Goal: Information Seeking & Learning: Learn about a topic

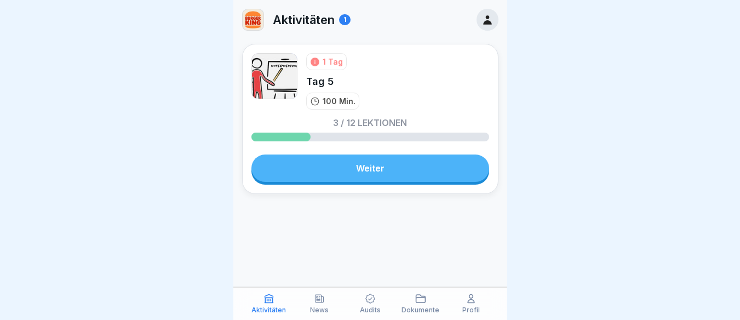
click at [365, 171] on link "Weiter" at bounding box center [370, 167] width 238 height 27
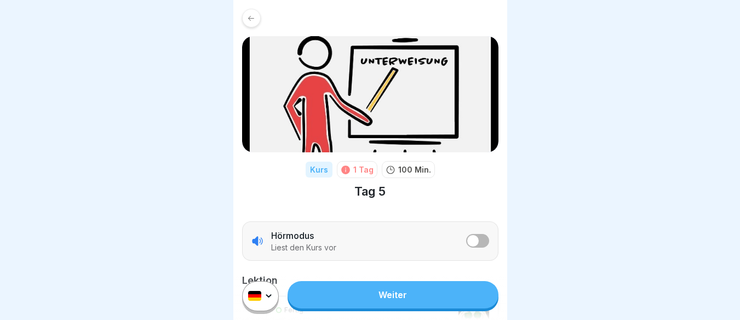
click at [388, 298] on link "Weiter" at bounding box center [393, 294] width 210 height 27
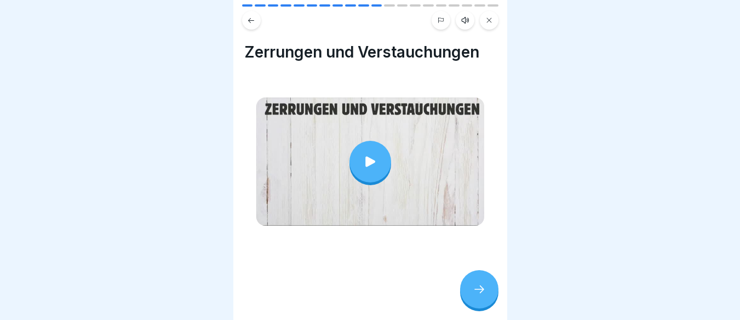
click at [371, 158] on icon at bounding box center [370, 161] width 15 height 15
click at [477, 295] on icon at bounding box center [479, 289] width 13 height 13
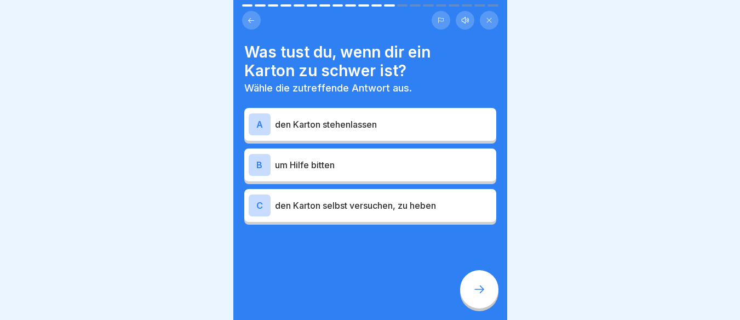
click at [256, 154] on div "B" at bounding box center [260, 165] width 22 height 22
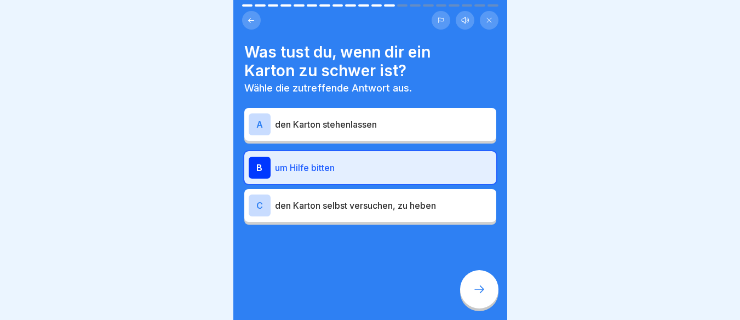
click at [467, 286] on div at bounding box center [479, 289] width 38 height 38
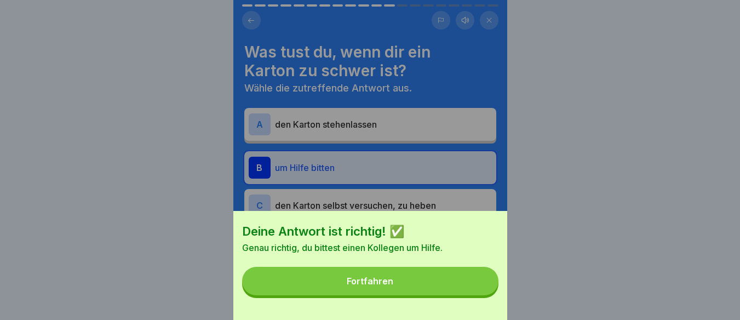
click at [389, 284] on button "Fortfahren" at bounding box center [370, 281] width 256 height 28
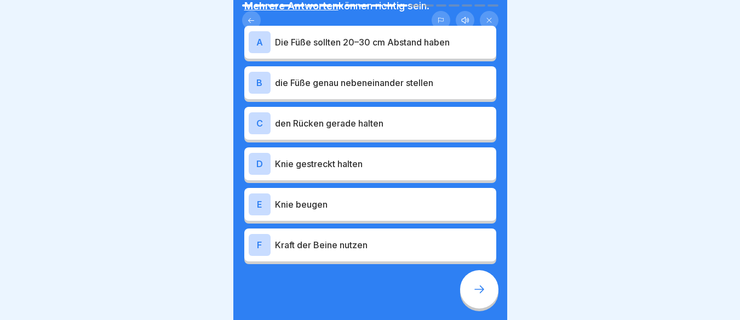
scroll to position [68, 0]
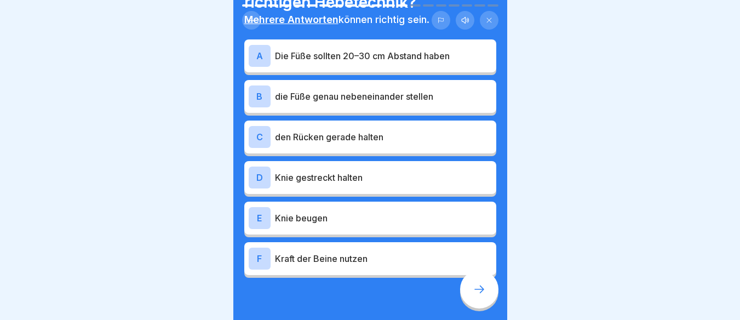
click at [257, 251] on div "F" at bounding box center [260, 259] width 22 height 22
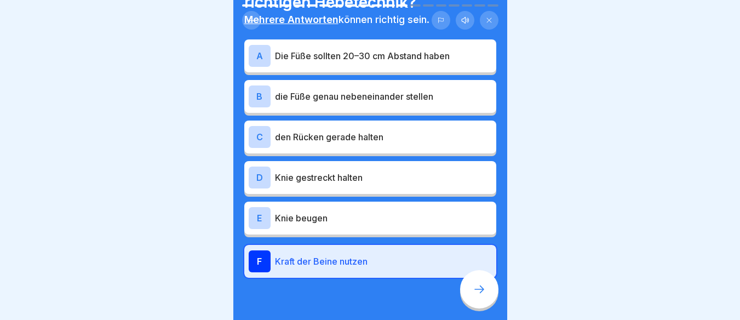
click at [261, 210] on div "E" at bounding box center [260, 218] width 22 height 22
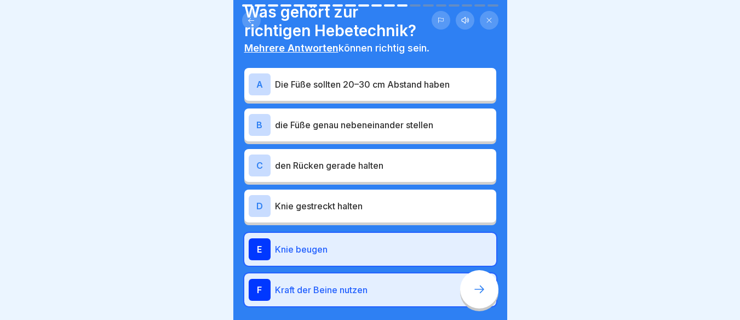
scroll to position [27, 0]
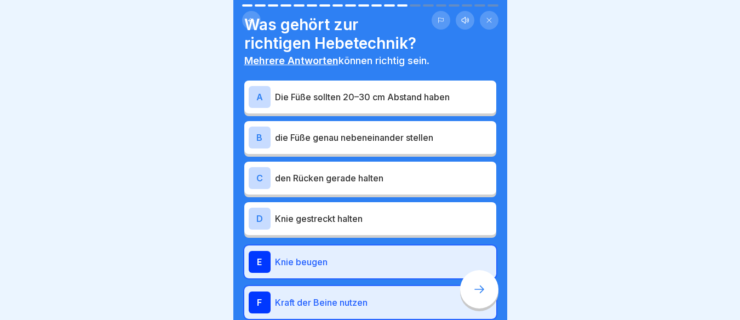
click at [260, 167] on div "C" at bounding box center [260, 178] width 22 height 22
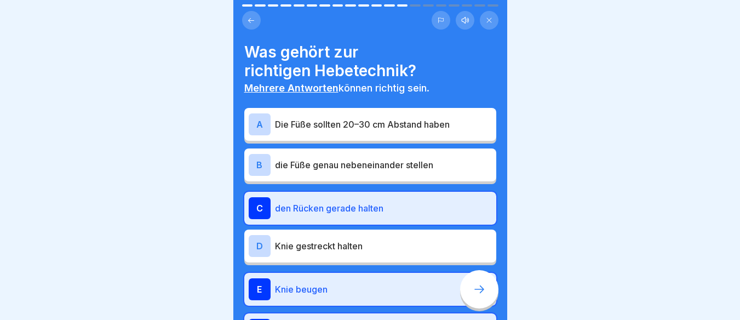
scroll to position [0, 0]
click at [261, 119] on div "A" at bounding box center [260, 124] width 22 height 22
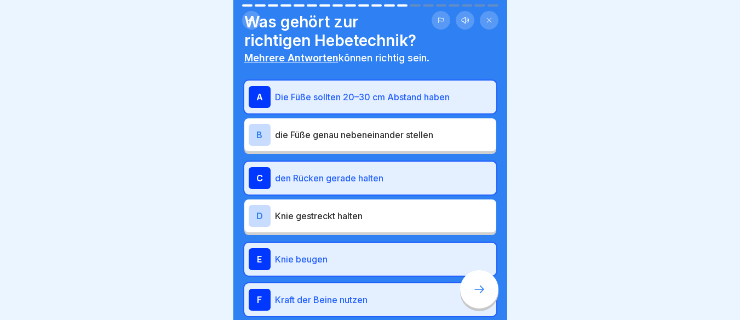
scroll to position [41, 0]
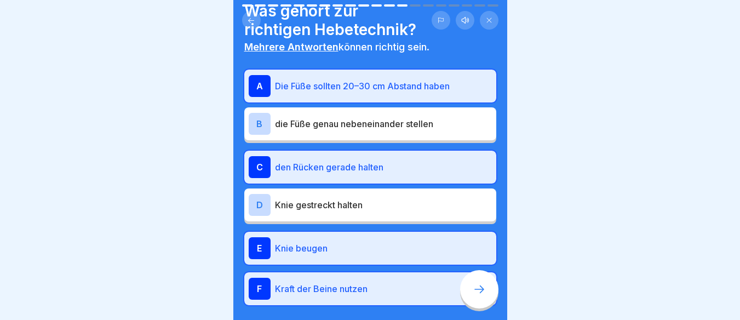
click at [476, 296] on icon at bounding box center [479, 289] width 13 height 13
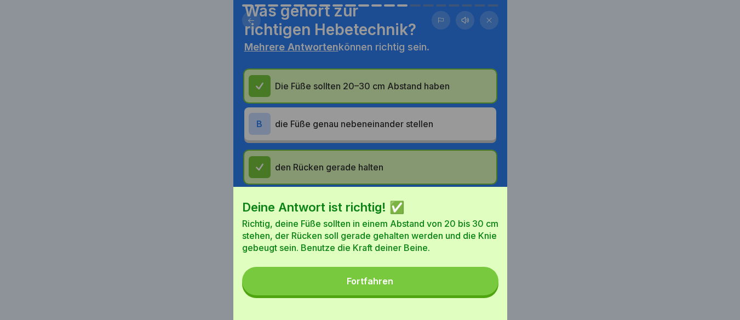
click at [405, 289] on button "Fortfahren" at bounding box center [370, 281] width 256 height 28
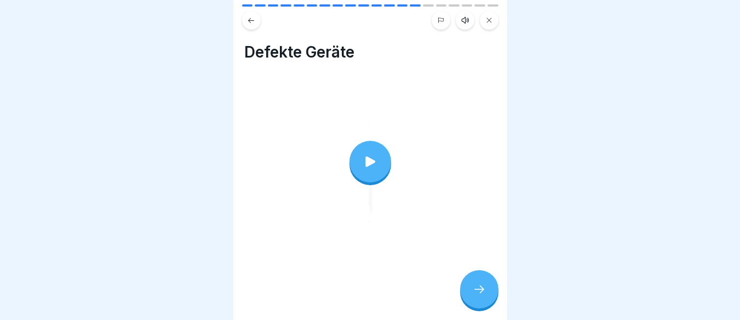
click at [367, 168] on div at bounding box center [370, 162] width 42 height 42
click at [482, 295] on icon at bounding box center [479, 289] width 13 height 13
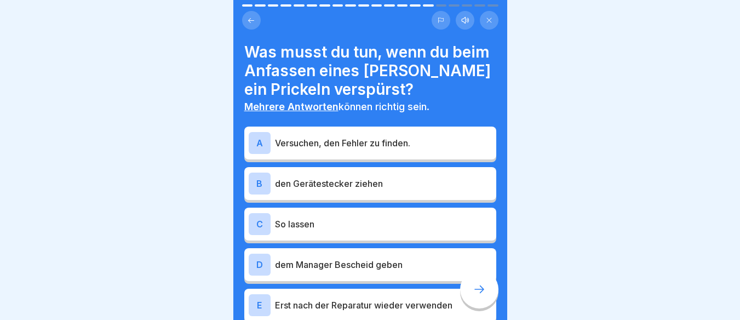
click at [257, 150] on div "A" at bounding box center [260, 143] width 22 height 22
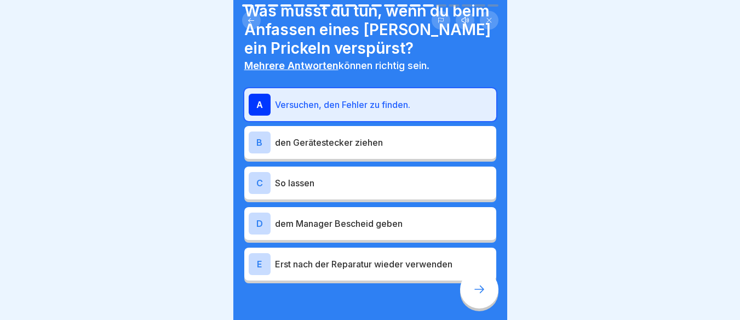
click at [257, 220] on div "D" at bounding box center [260, 223] width 22 height 22
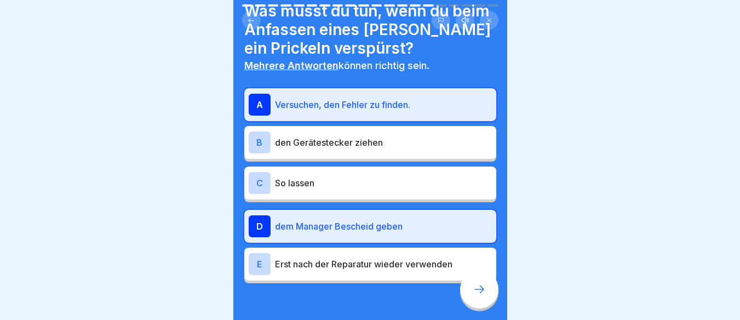
click at [260, 273] on div "E" at bounding box center [260, 264] width 22 height 22
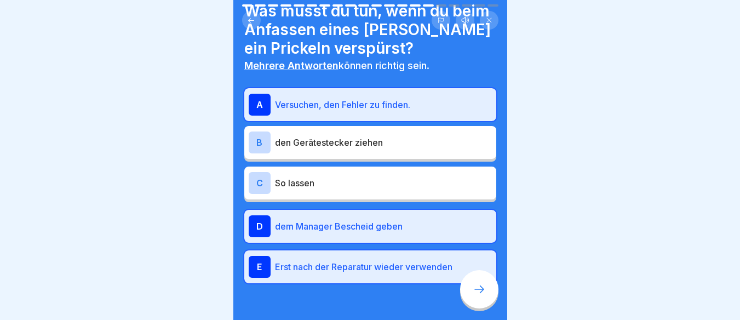
click at [462, 298] on div at bounding box center [479, 289] width 38 height 38
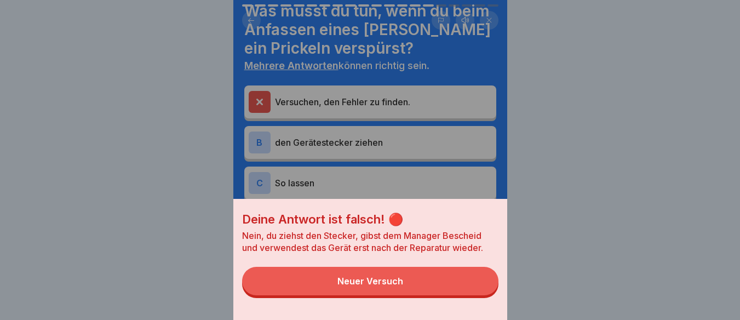
click at [452, 295] on button "Neuer Versuch" at bounding box center [370, 281] width 256 height 28
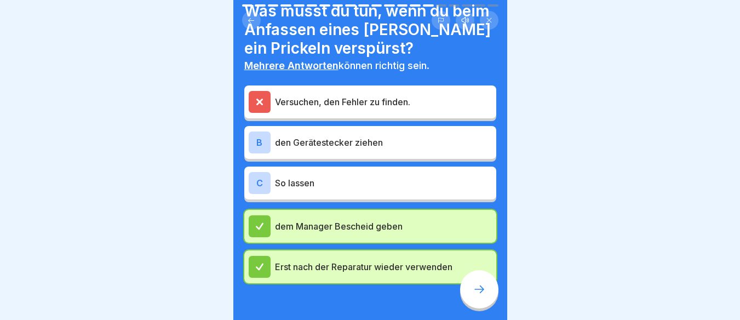
click at [255, 142] on div "B" at bounding box center [260, 142] width 22 height 22
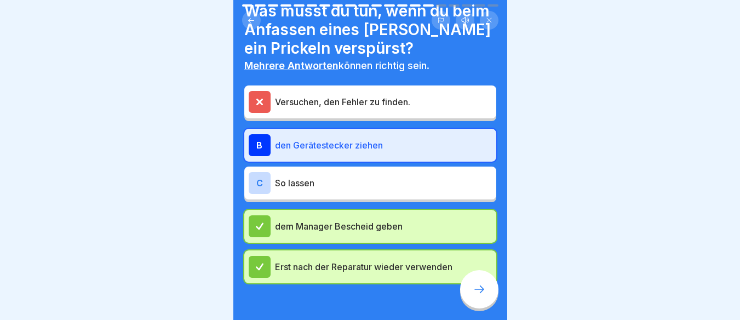
click at [465, 291] on div at bounding box center [479, 289] width 38 height 38
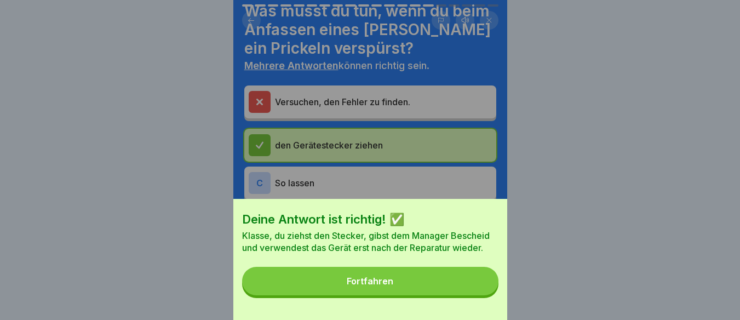
click at [436, 283] on button "Fortfahren" at bounding box center [370, 281] width 256 height 28
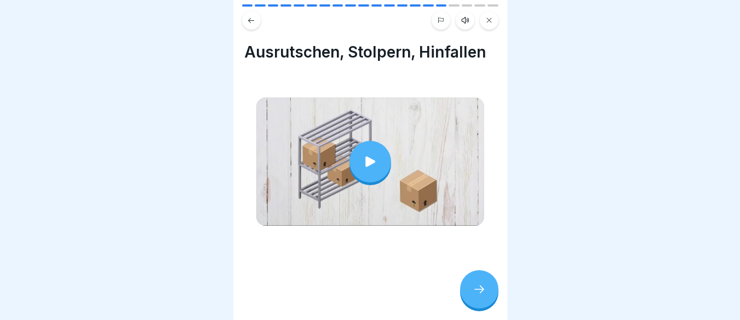
click at [352, 169] on div at bounding box center [370, 162] width 42 height 42
click at [487, 306] on div at bounding box center [479, 289] width 38 height 38
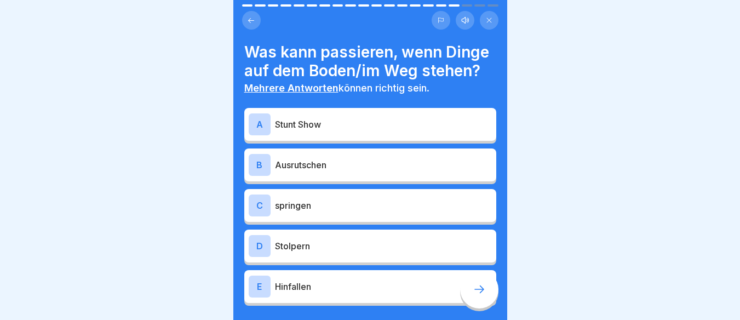
click at [248, 181] on div "B Ausrutschen" at bounding box center [370, 164] width 252 height 33
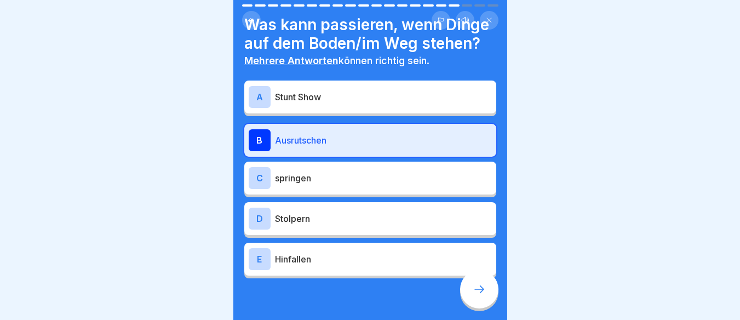
scroll to position [8, 0]
click at [257, 226] on div "D" at bounding box center [260, 219] width 22 height 22
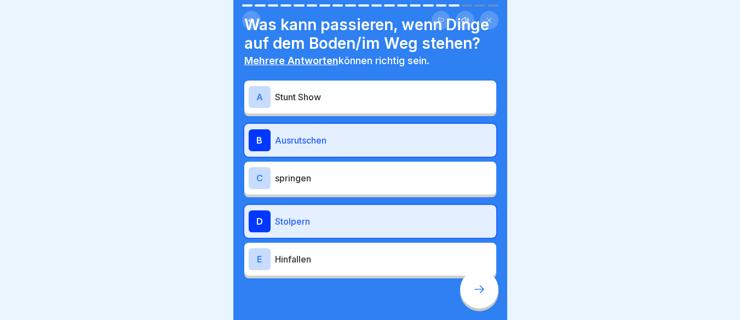
click at [257, 266] on div "E" at bounding box center [260, 259] width 22 height 22
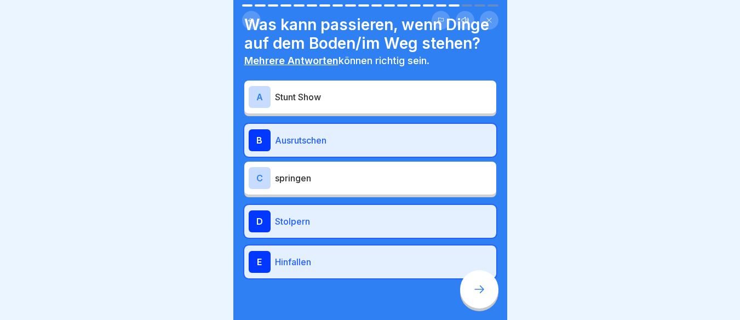
click at [463, 289] on div at bounding box center [479, 289] width 38 height 38
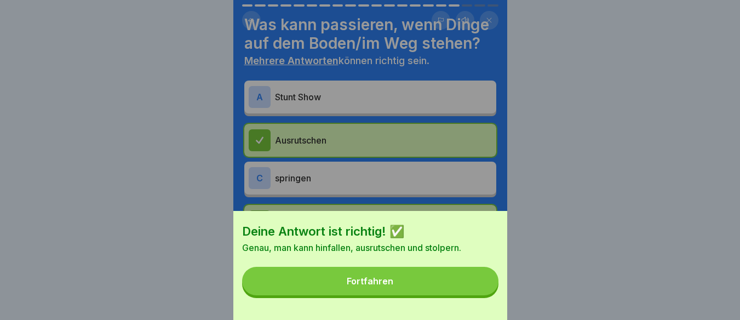
click at [381, 281] on button "Fortfahren" at bounding box center [370, 281] width 256 height 28
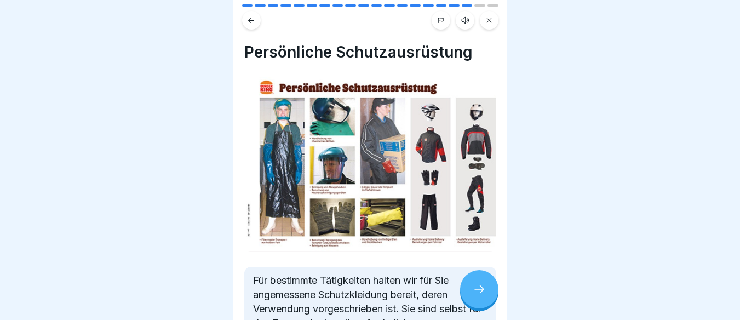
click at [491, 296] on div at bounding box center [479, 289] width 38 height 38
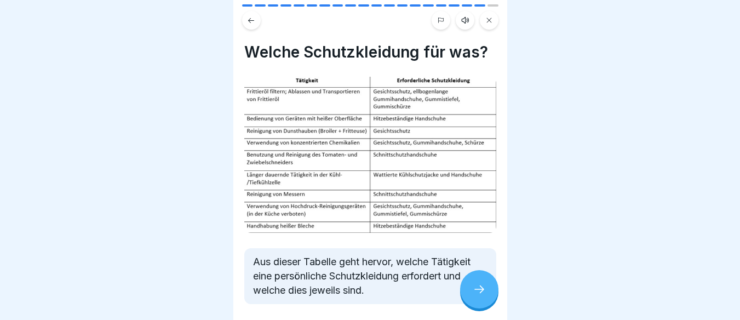
click at [485, 292] on icon at bounding box center [479, 289] width 13 height 13
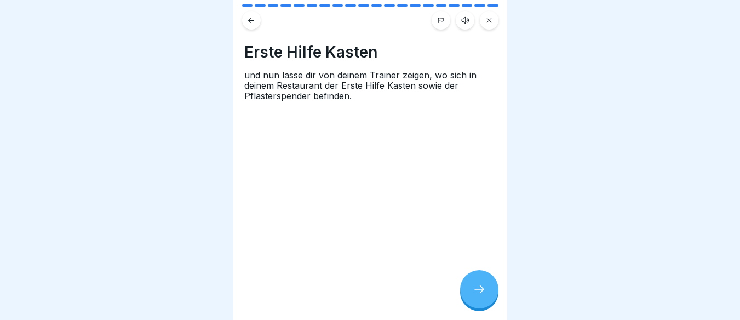
click at [485, 292] on icon at bounding box center [479, 289] width 13 height 13
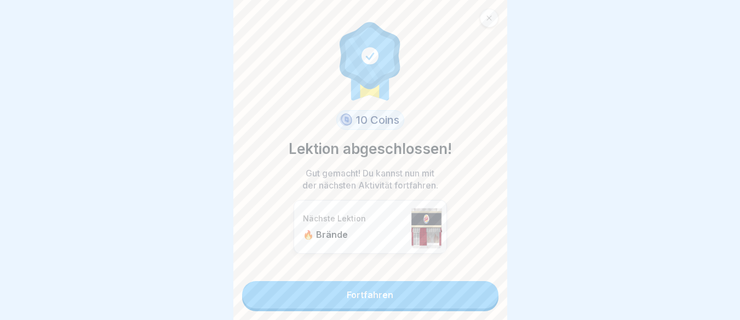
click at [440, 283] on link "Fortfahren" at bounding box center [370, 294] width 256 height 27
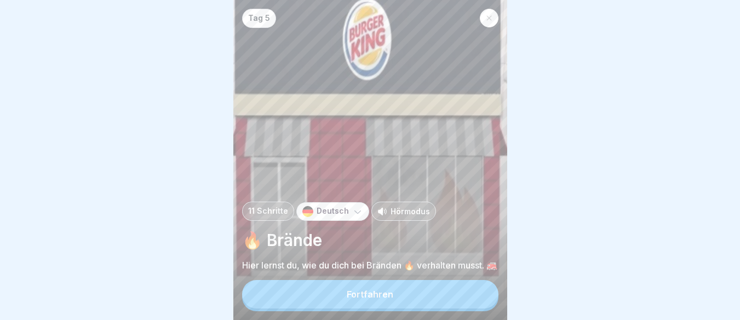
scroll to position [8, 0]
click at [393, 292] on button "Fortfahren" at bounding box center [370, 294] width 256 height 28
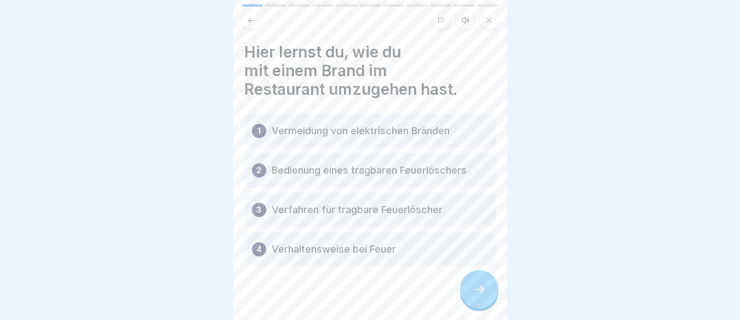
click at [475, 294] on icon at bounding box center [479, 289] width 13 height 13
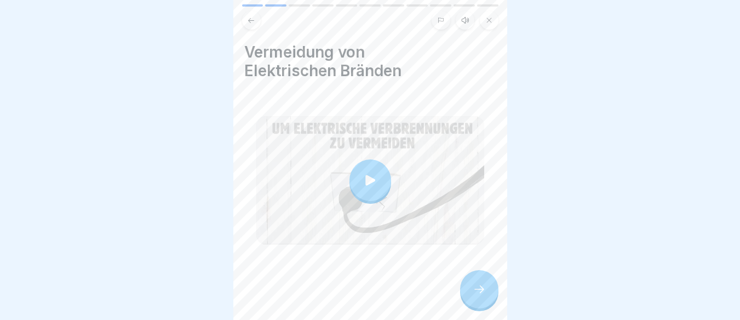
click at [365, 175] on icon at bounding box center [370, 180] width 10 height 10
click at [471, 291] on div at bounding box center [479, 289] width 38 height 38
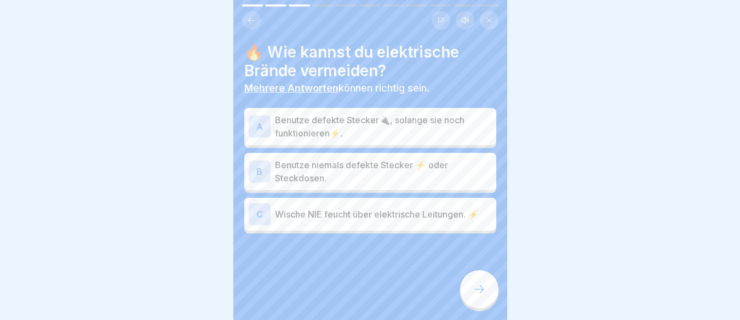
click at [255, 165] on div "B" at bounding box center [260, 171] width 22 height 22
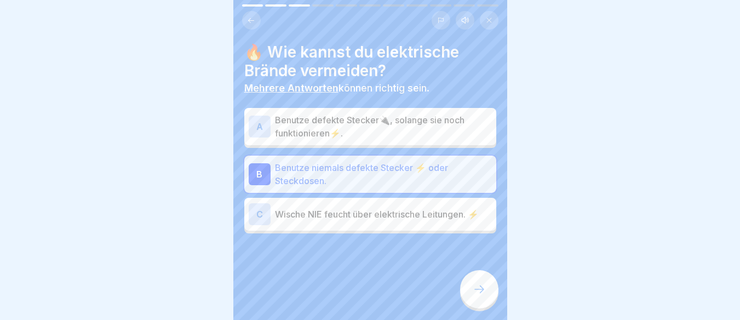
click at [476, 291] on icon at bounding box center [479, 289] width 13 height 13
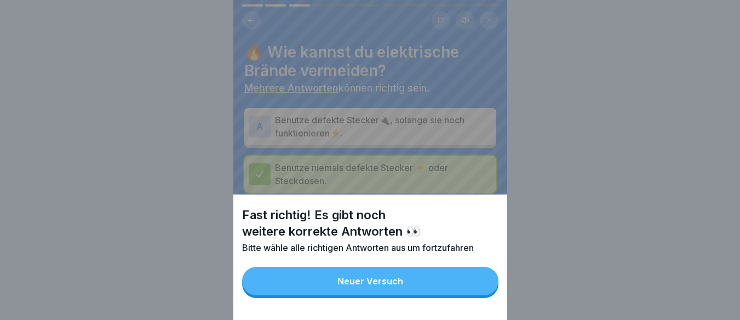
click at [476, 291] on button "Neuer Versuch" at bounding box center [370, 281] width 256 height 28
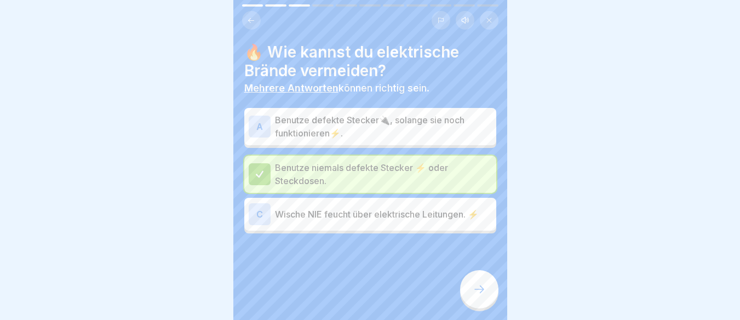
click at [258, 206] on div "C" at bounding box center [260, 214] width 22 height 22
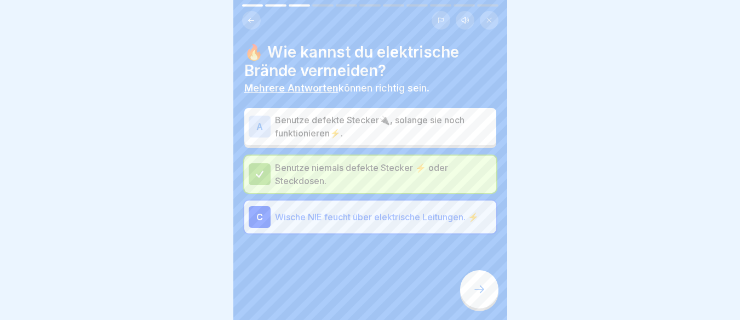
click at [471, 284] on div at bounding box center [479, 289] width 38 height 38
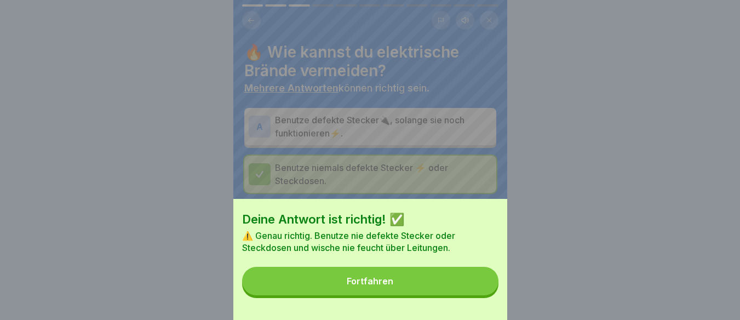
click at [410, 295] on button "Fortfahren" at bounding box center [370, 281] width 256 height 28
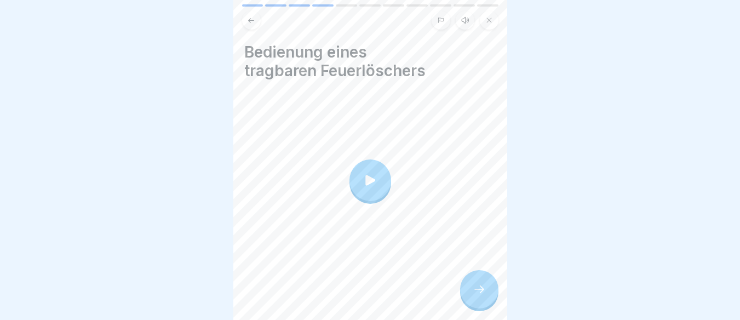
click at [369, 173] on icon at bounding box center [370, 180] width 15 height 15
click at [467, 288] on div at bounding box center [479, 289] width 38 height 38
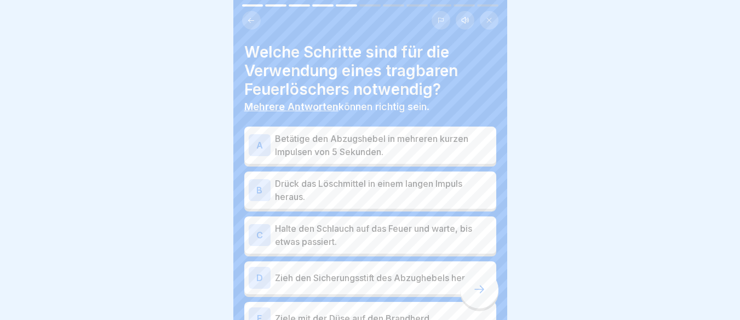
click at [258, 135] on div "A" at bounding box center [260, 145] width 22 height 22
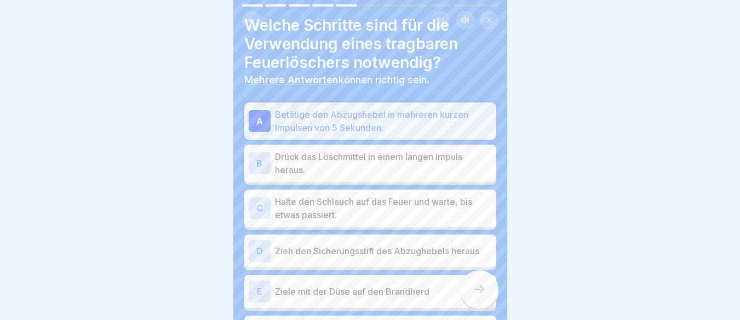
scroll to position [27, 0]
click at [258, 158] on div "B" at bounding box center [260, 163] width 22 height 22
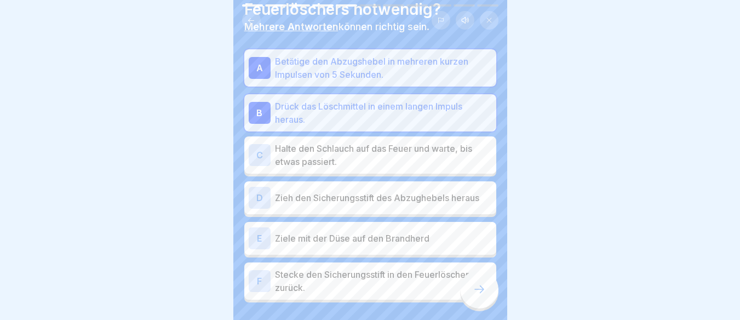
scroll to position [82, 0]
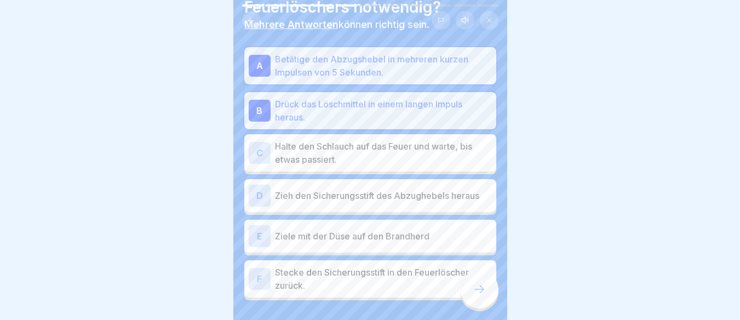
click at [261, 185] on div "D" at bounding box center [260, 196] width 22 height 22
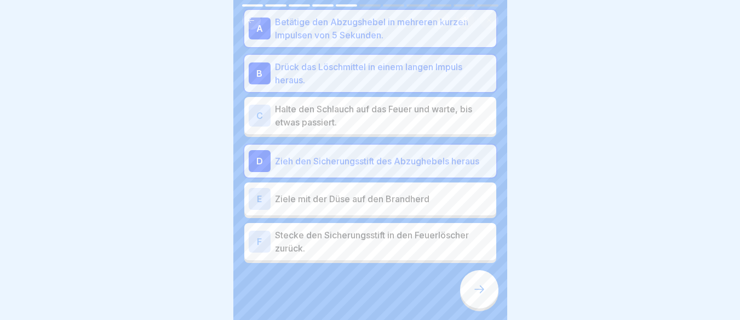
scroll to position [123, 0]
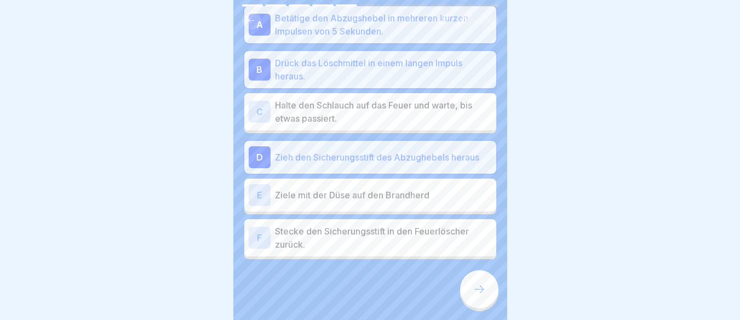
click at [262, 187] on div "E" at bounding box center [260, 195] width 22 height 22
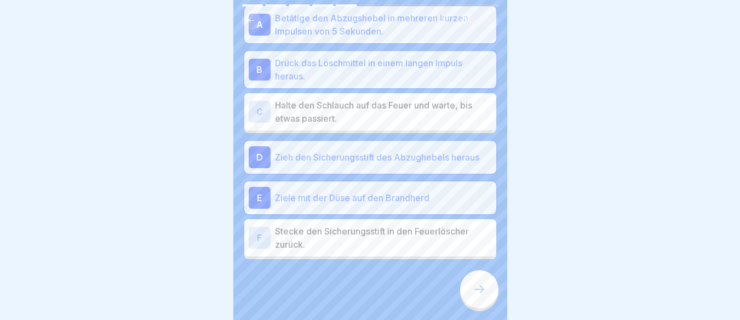
click at [471, 298] on div at bounding box center [479, 289] width 38 height 38
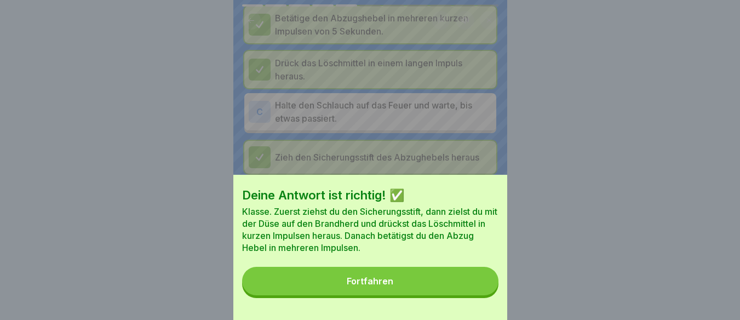
click at [406, 290] on button "Fortfahren" at bounding box center [370, 281] width 256 height 28
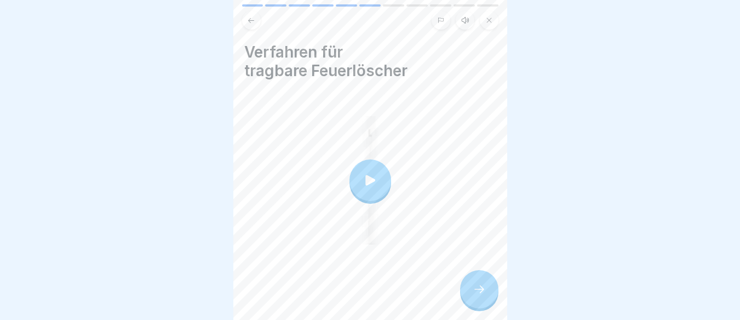
click at [369, 179] on div at bounding box center [370, 180] width 42 height 42
click at [471, 288] on div at bounding box center [479, 289] width 38 height 38
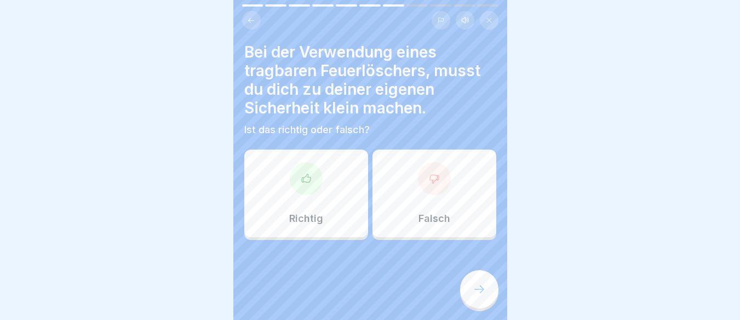
click at [330, 183] on div "Richtig" at bounding box center [306, 194] width 124 height 88
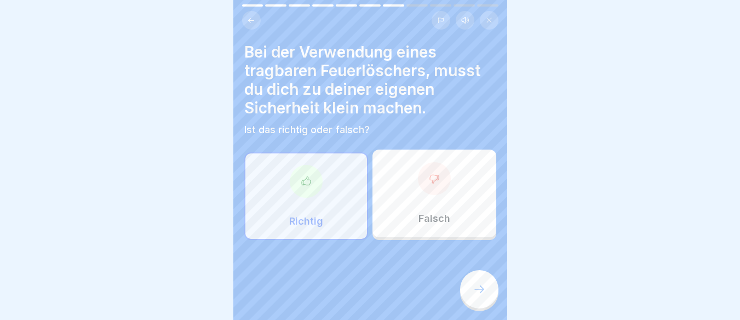
click at [470, 295] on div at bounding box center [479, 289] width 38 height 38
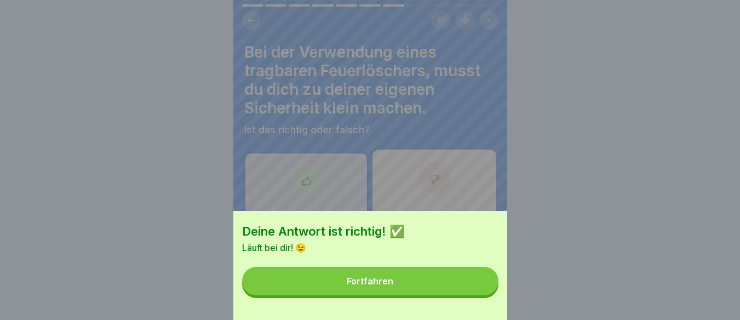
click at [386, 282] on button "Fortfahren" at bounding box center [370, 281] width 256 height 28
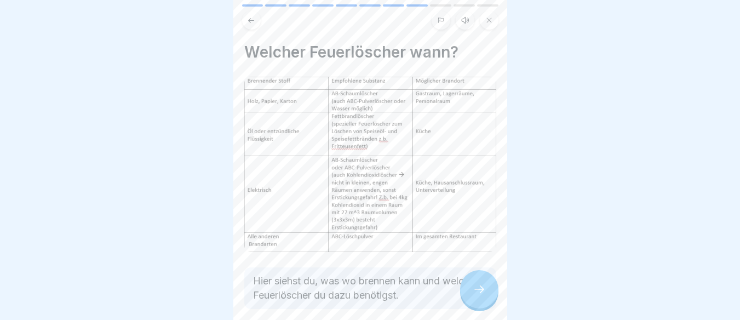
click at [475, 296] on div at bounding box center [479, 289] width 38 height 38
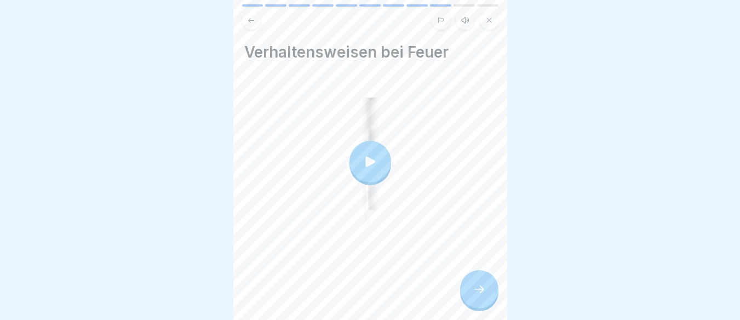
click at [367, 156] on icon at bounding box center [370, 161] width 10 height 10
click at [490, 289] on div at bounding box center [479, 289] width 38 height 38
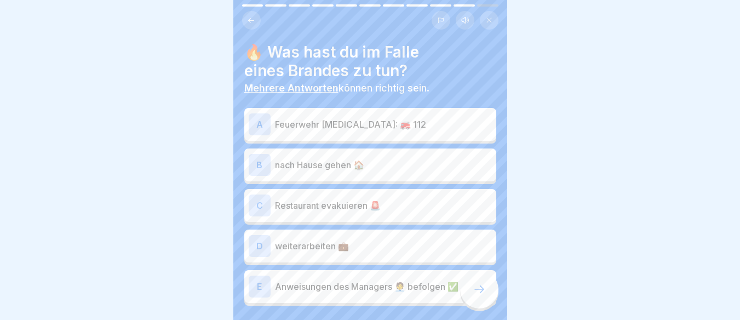
click at [256, 116] on div "A" at bounding box center [260, 124] width 22 height 22
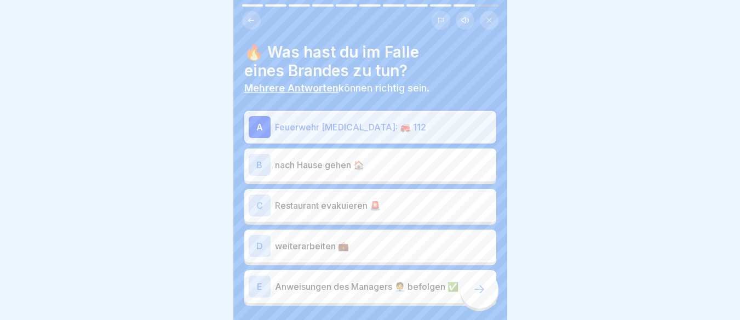
click at [264, 199] on div "C" at bounding box center [260, 205] width 22 height 22
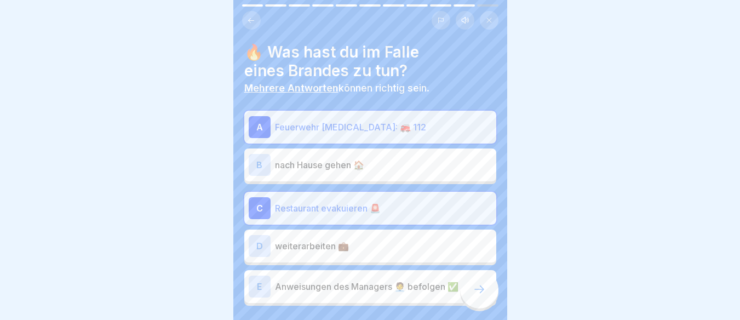
click at [263, 279] on div "E" at bounding box center [260, 286] width 22 height 22
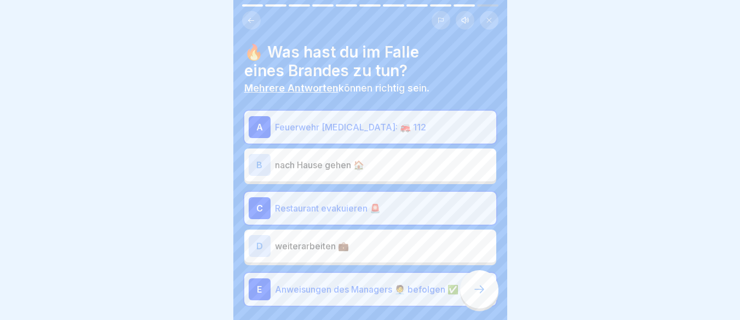
click at [473, 293] on icon at bounding box center [479, 289] width 13 height 13
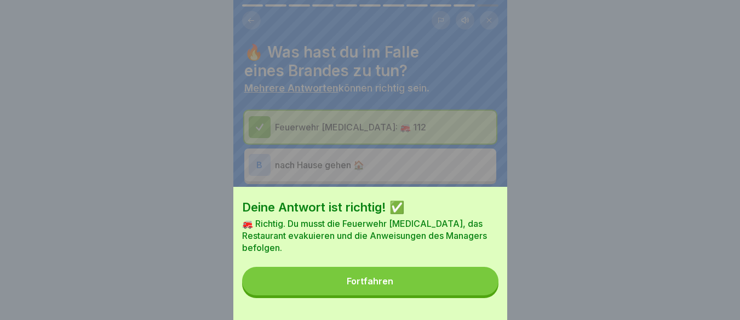
click at [408, 295] on button "Fortfahren" at bounding box center [370, 281] width 256 height 28
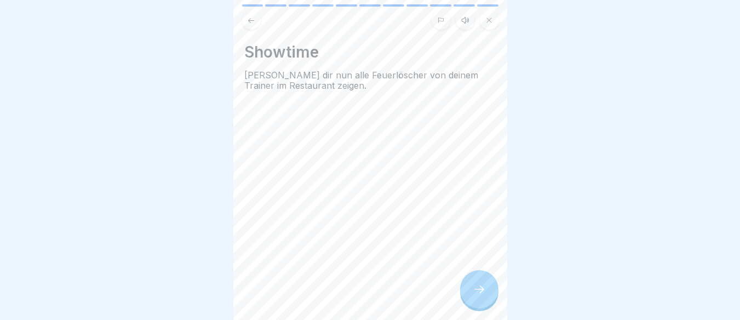
click at [489, 293] on div at bounding box center [479, 289] width 38 height 38
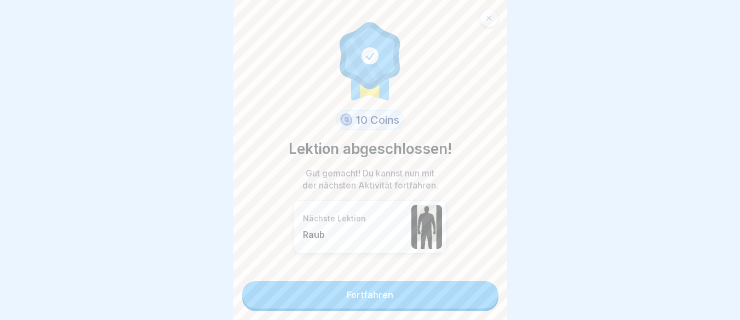
click at [409, 289] on link "Fortfahren" at bounding box center [370, 294] width 256 height 27
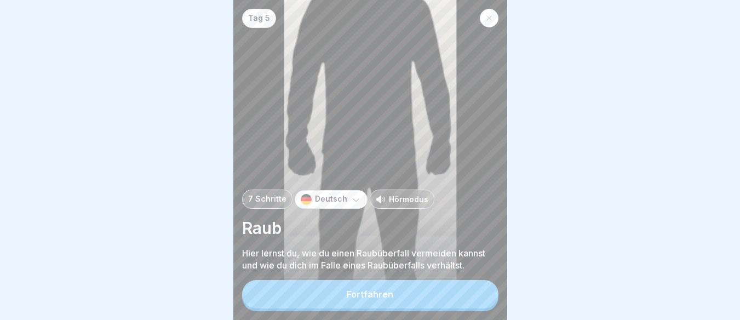
click at [429, 298] on button "Fortfahren" at bounding box center [370, 294] width 256 height 28
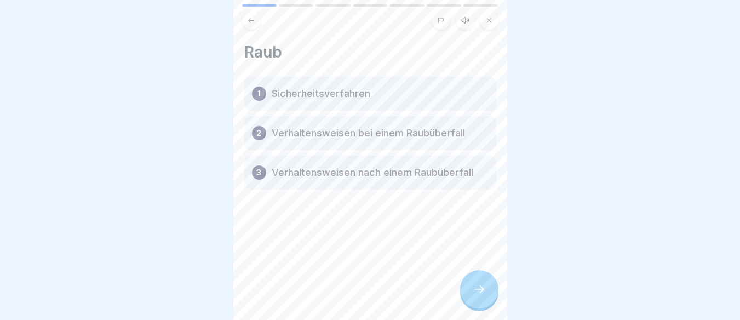
click at [467, 300] on div at bounding box center [479, 289] width 38 height 38
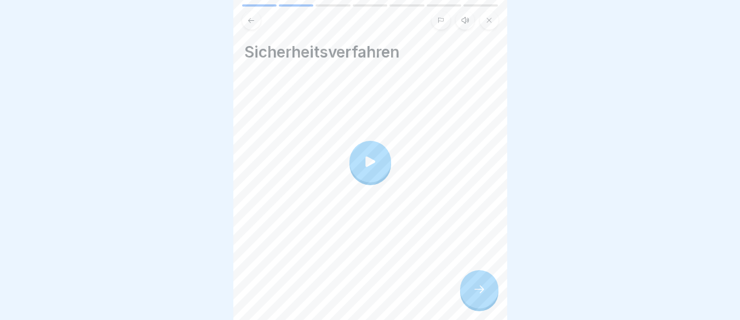
click at [366, 170] on div at bounding box center [370, 162] width 42 height 42
click at [476, 287] on div at bounding box center [479, 289] width 38 height 38
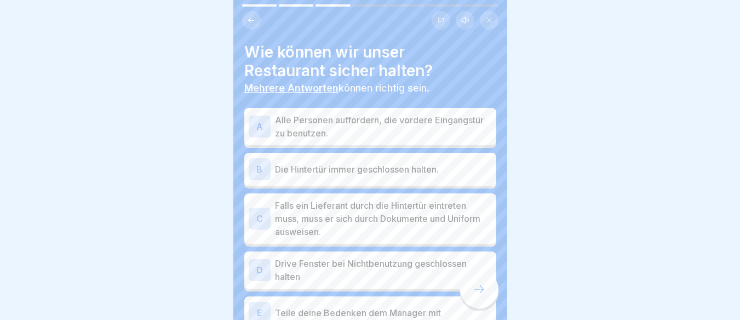
click at [252, 126] on div "A" at bounding box center [260, 127] width 22 height 22
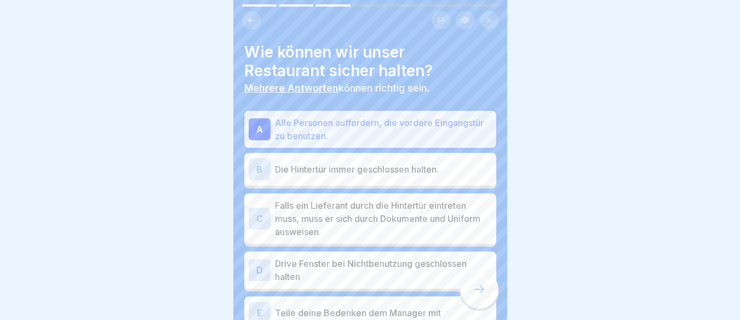
click at [265, 174] on div "B" at bounding box center [260, 169] width 22 height 22
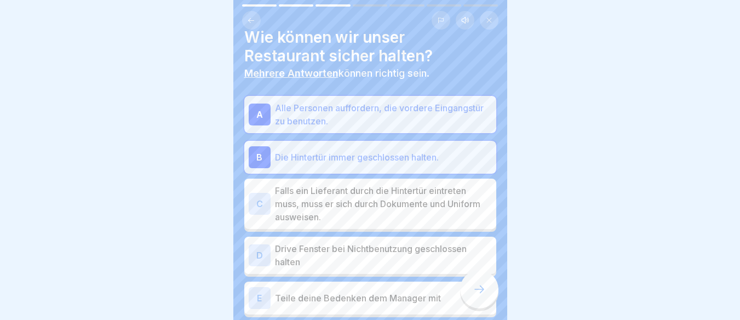
scroll to position [41, 0]
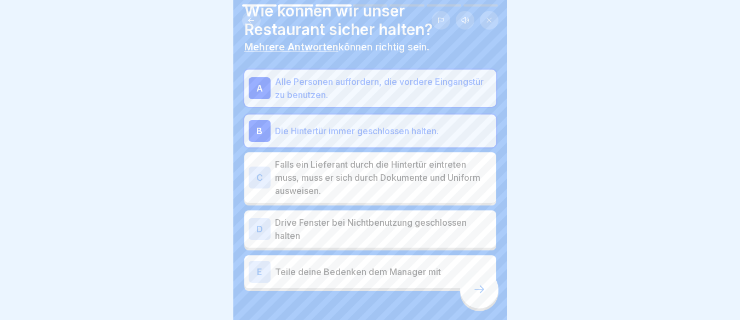
click at [266, 172] on div "C" at bounding box center [260, 177] width 22 height 22
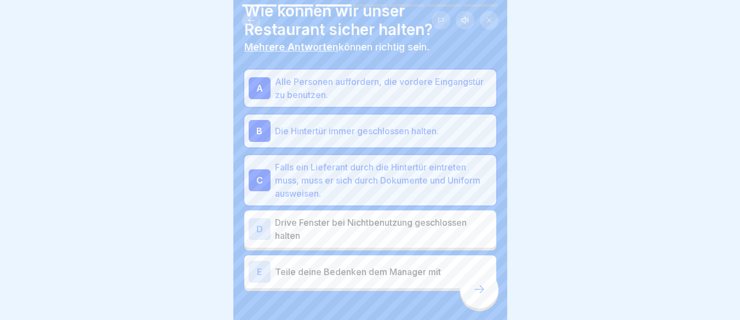
click at [263, 228] on div "D" at bounding box center [260, 229] width 22 height 22
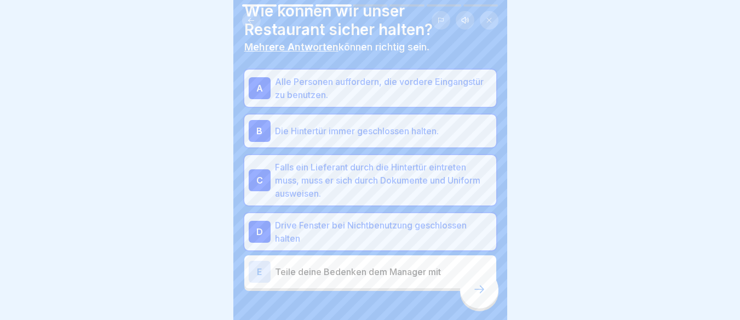
click at [259, 263] on div "E" at bounding box center [260, 272] width 22 height 22
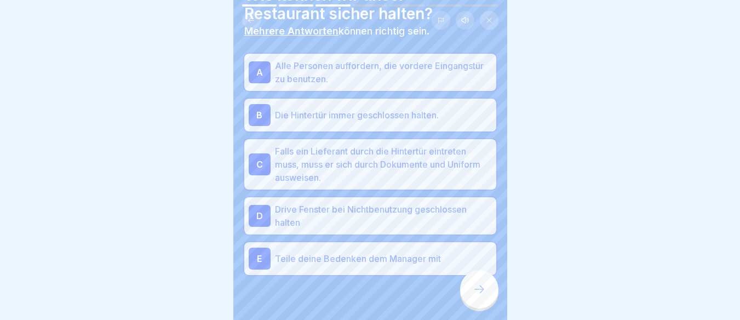
scroll to position [78, 0]
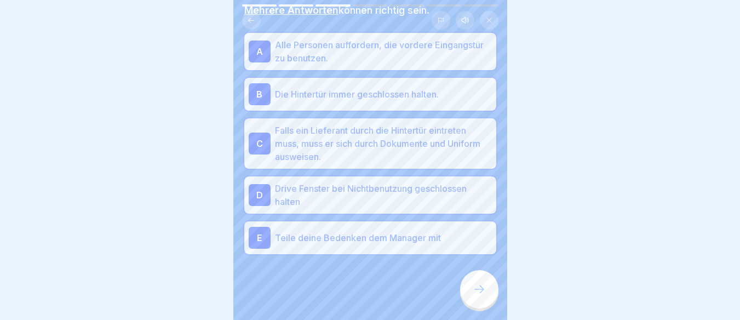
click at [472, 290] on div at bounding box center [479, 289] width 38 height 38
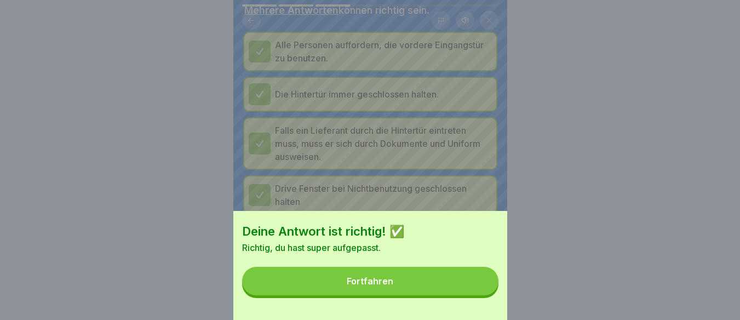
click at [420, 295] on button "Fortfahren" at bounding box center [370, 281] width 256 height 28
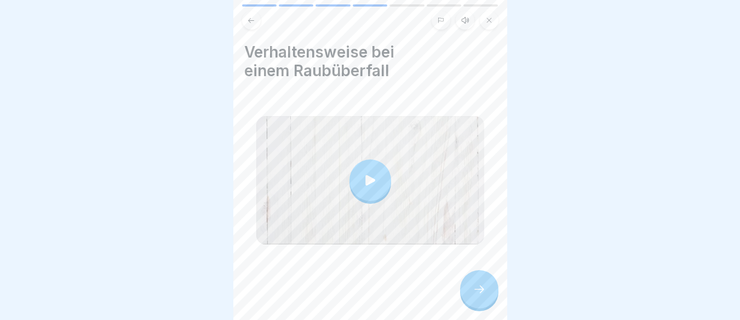
click at [353, 174] on div at bounding box center [370, 180] width 42 height 42
click at [475, 295] on icon at bounding box center [479, 289] width 13 height 13
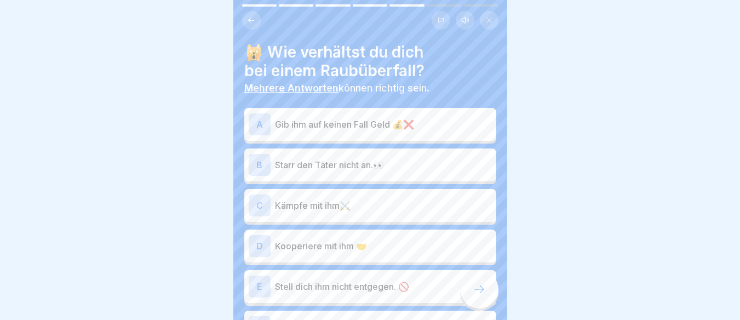
click at [257, 168] on div "B" at bounding box center [260, 165] width 22 height 22
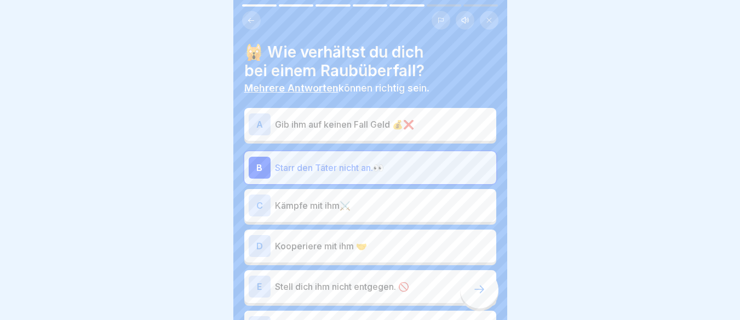
click at [254, 243] on div "D" at bounding box center [260, 246] width 22 height 22
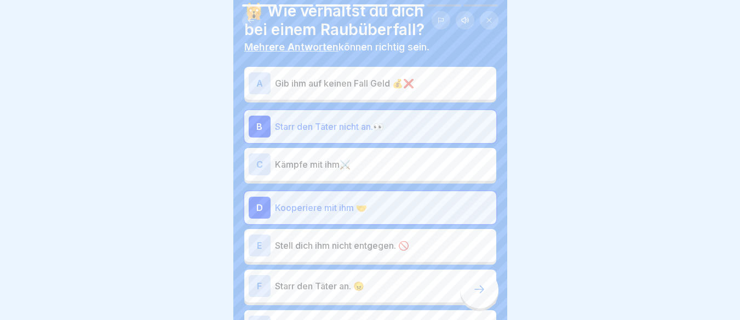
click at [260, 241] on div "E" at bounding box center [260, 245] width 22 height 22
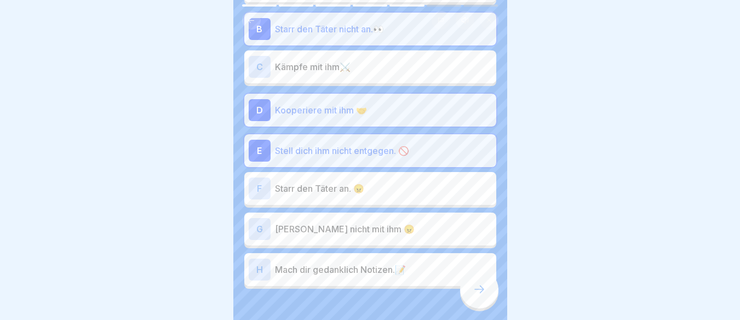
scroll to position [151, 0]
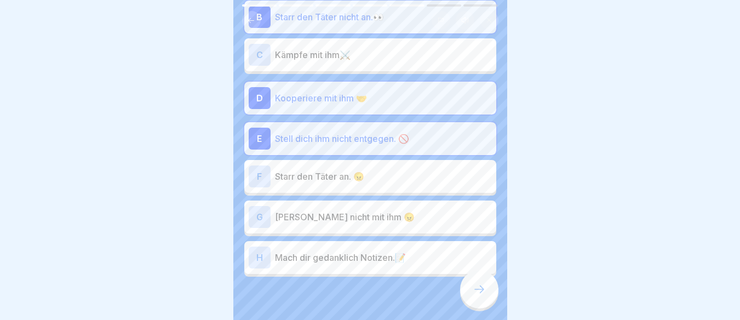
click at [255, 220] on div "G" at bounding box center [260, 217] width 22 height 22
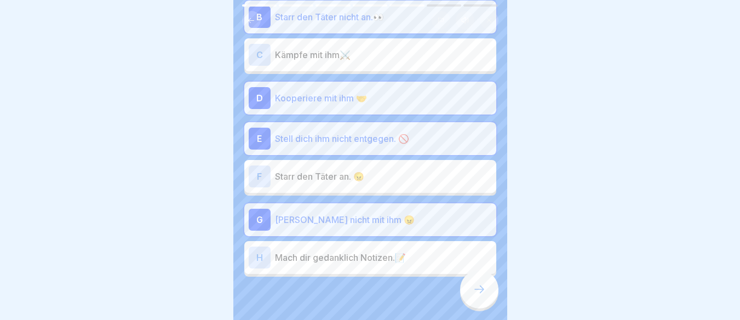
click at [263, 257] on div "H" at bounding box center [260, 257] width 22 height 22
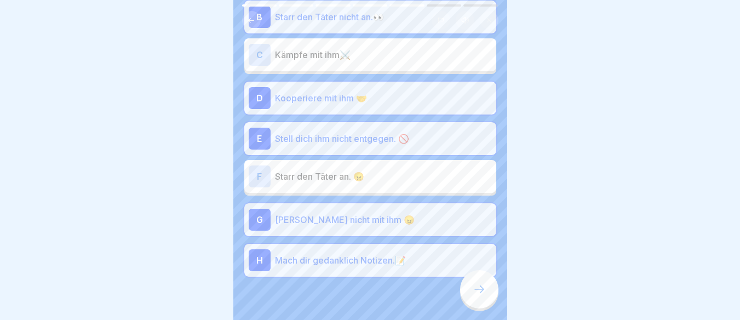
click at [482, 296] on icon at bounding box center [479, 289] width 13 height 13
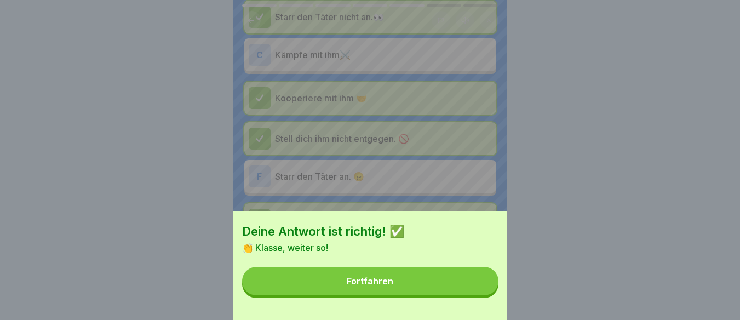
click at [378, 286] on div "Fortfahren" at bounding box center [370, 281] width 47 height 10
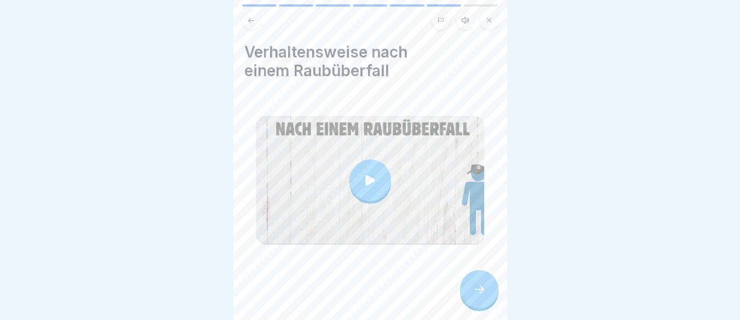
click at [365, 179] on icon at bounding box center [370, 180] width 10 height 10
click at [472, 303] on div at bounding box center [479, 289] width 38 height 38
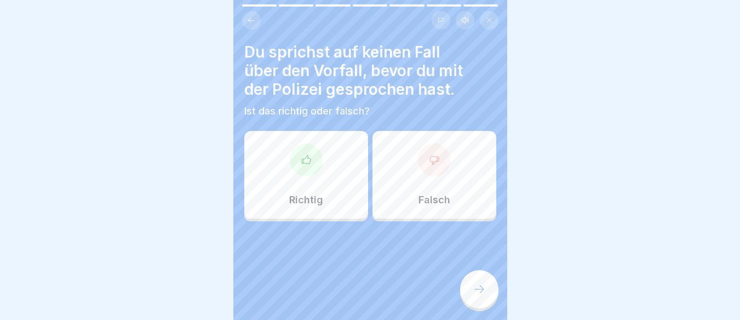
click at [350, 192] on div "Richtig" at bounding box center [306, 175] width 124 height 88
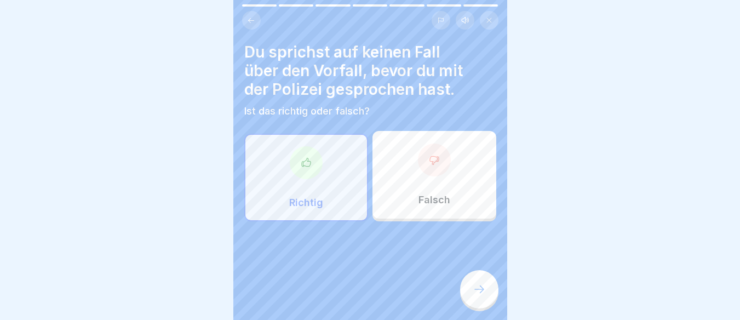
click at [470, 296] on div at bounding box center [479, 289] width 38 height 38
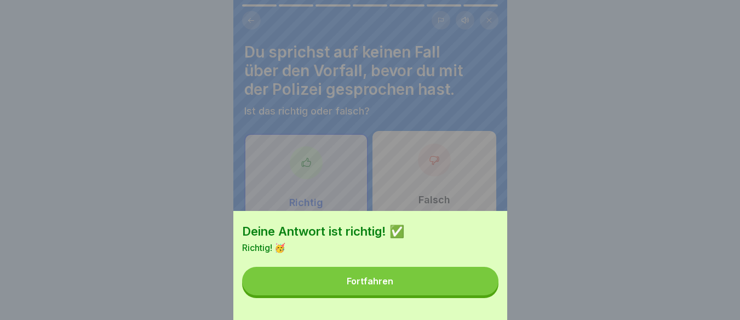
click at [398, 291] on button "Fortfahren" at bounding box center [370, 281] width 256 height 28
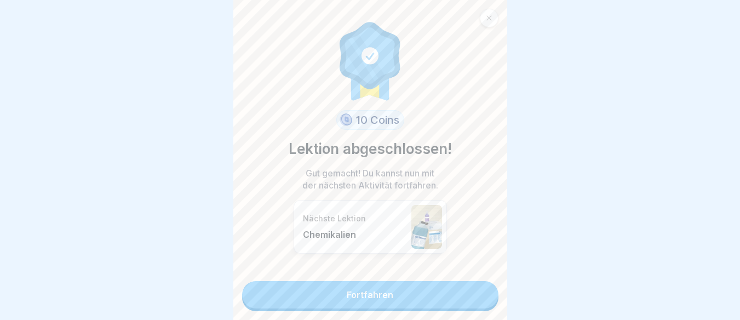
click at [390, 296] on link "Fortfahren" at bounding box center [370, 294] width 256 height 27
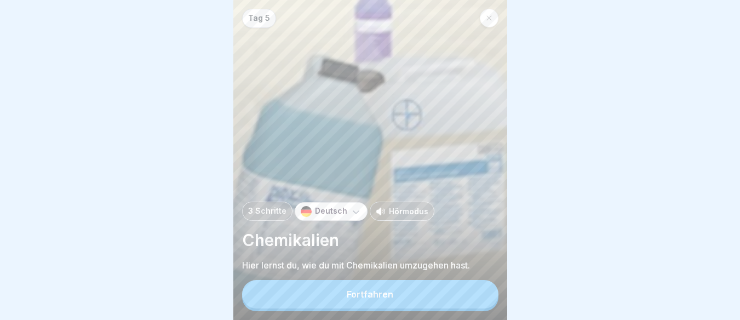
click at [390, 297] on div "Fortfahren" at bounding box center [370, 294] width 47 height 10
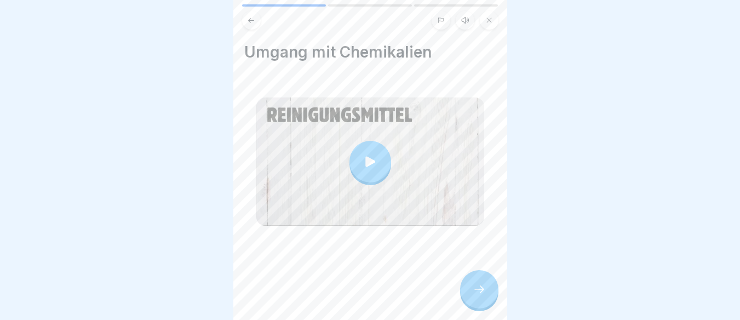
click at [367, 170] on div at bounding box center [370, 162] width 42 height 42
click at [483, 296] on icon at bounding box center [479, 289] width 13 height 13
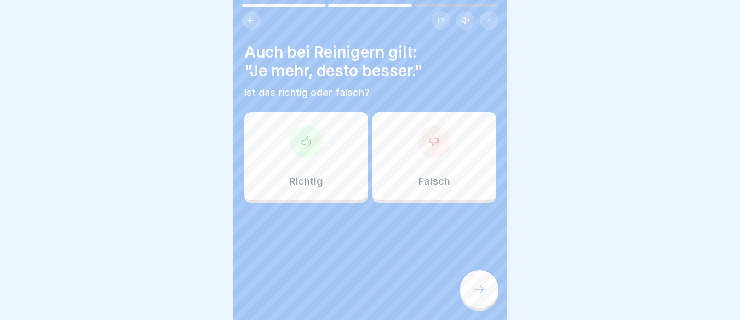
click at [445, 139] on div "Falsch" at bounding box center [434, 156] width 124 height 88
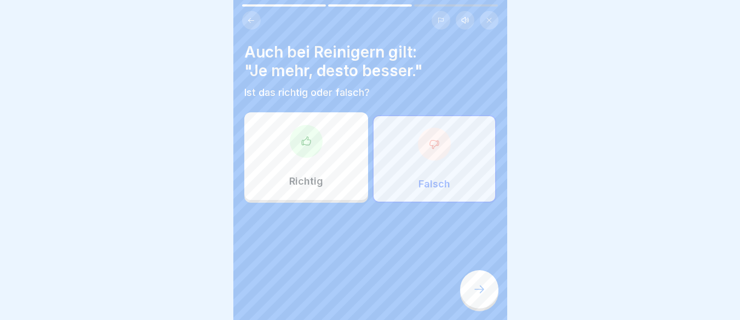
click at [466, 296] on div at bounding box center [479, 289] width 38 height 38
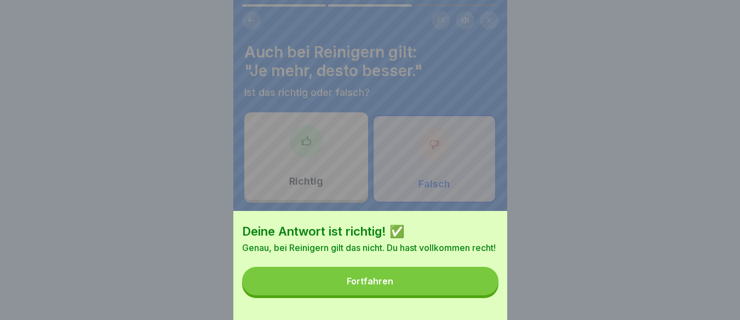
click at [405, 279] on button "Fortfahren" at bounding box center [370, 281] width 256 height 28
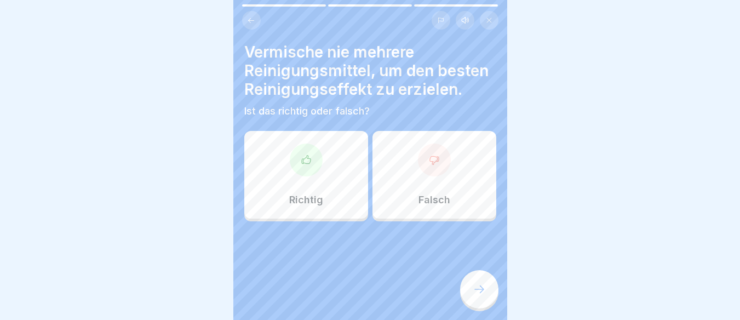
click at [319, 203] on div "Richtig" at bounding box center [306, 175] width 124 height 88
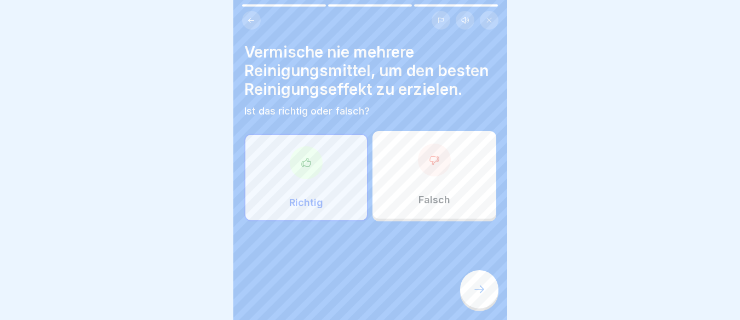
click at [495, 319] on div "Vermische nie mehrere Reinigungsmittel, um den besten Reinigungseffekt zu erzie…" at bounding box center [370, 160] width 274 height 320
click at [490, 308] on div at bounding box center [479, 289] width 38 height 38
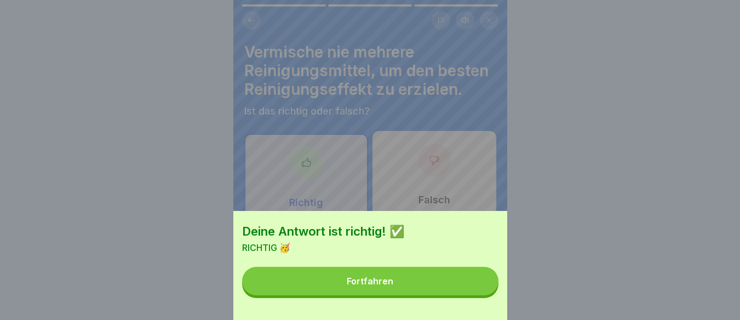
click at [400, 288] on button "Fortfahren" at bounding box center [370, 281] width 256 height 28
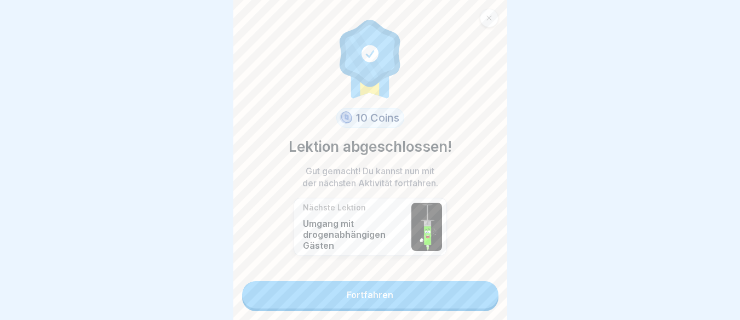
click at [398, 289] on link "Fortfahren" at bounding box center [370, 294] width 256 height 27
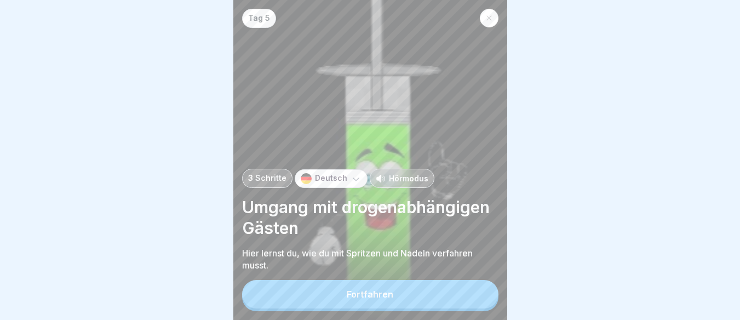
click at [403, 298] on button "Fortfahren" at bounding box center [370, 294] width 256 height 28
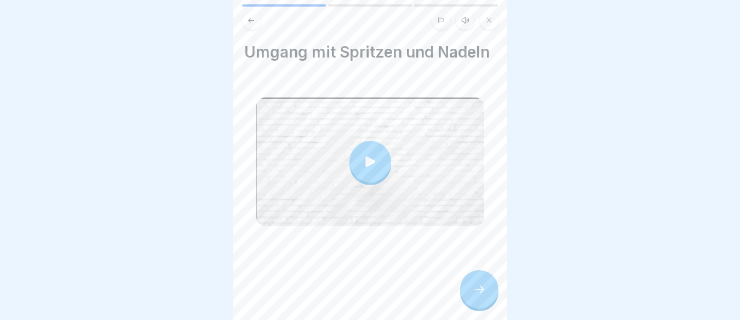
click at [368, 182] on div at bounding box center [370, 162] width 42 height 42
click at [467, 301] on div at bounding box center [479, 289] width 38 height 38
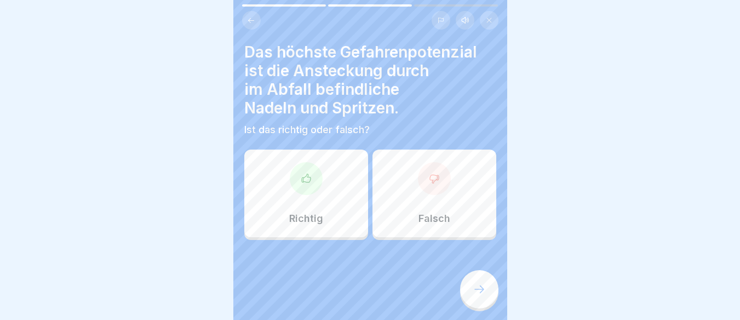
click at [330, 203] on div "Richtig" at bounding box center [306, 194] width 124 height 88
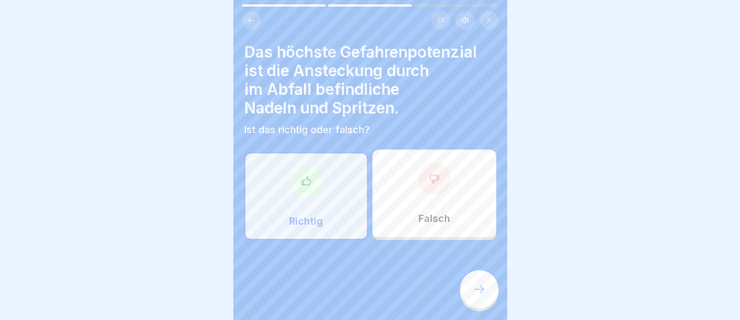
click at [465, 301] on div at bounding box center [479, 289] width 38 height 38
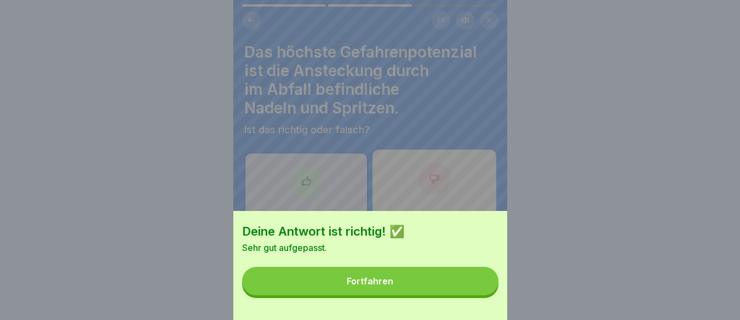
click at [444, 294] on button "Fortfahren" at bounding box center [370, 281] width 256 height 28
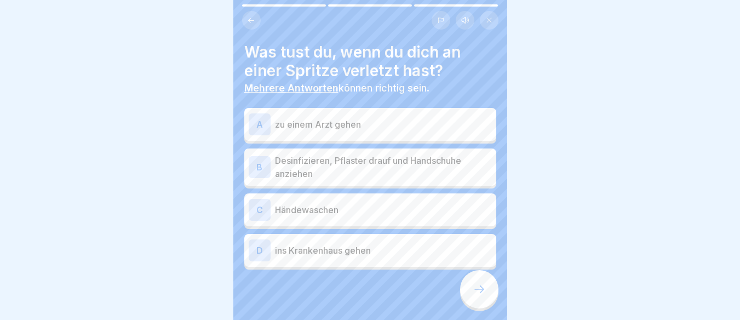
click at [263, 130] on div "A" at bounding box center [260, 124] width 22 height 22
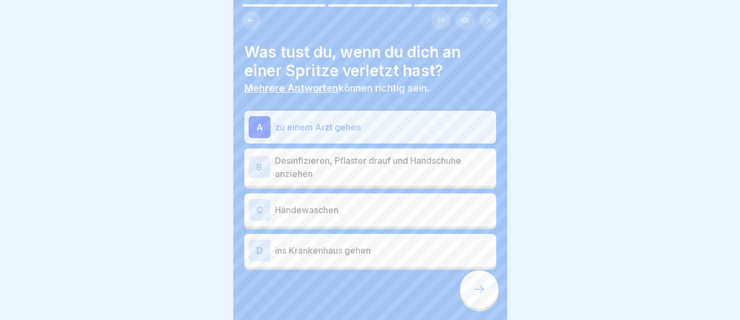
click at [258, 250] on div "D" at bounding box center [260, 250] width 22 height 22
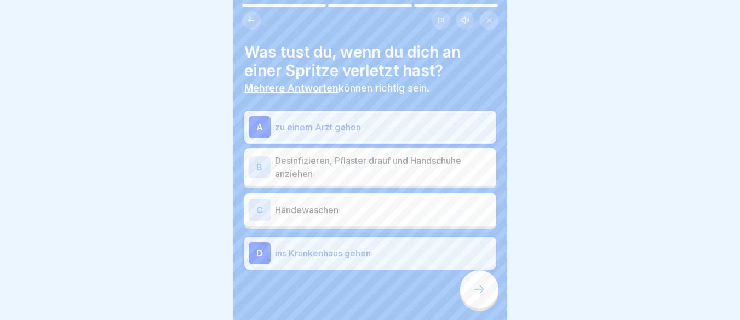
click at [473, 295] on icon at bounding box center [479, 289] width 13 height 13
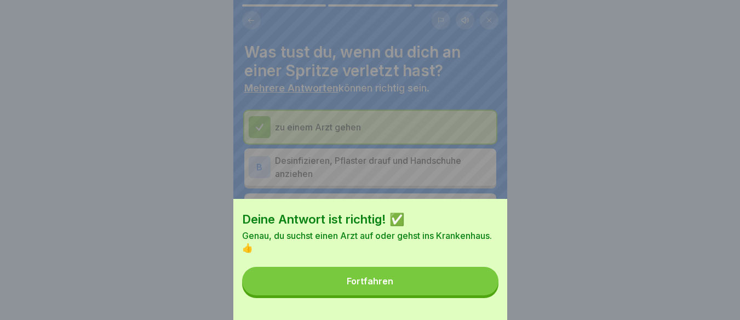
click at [412, 290] on button "Fortfahren" at bounding box center [370, 281] width 256 height 28
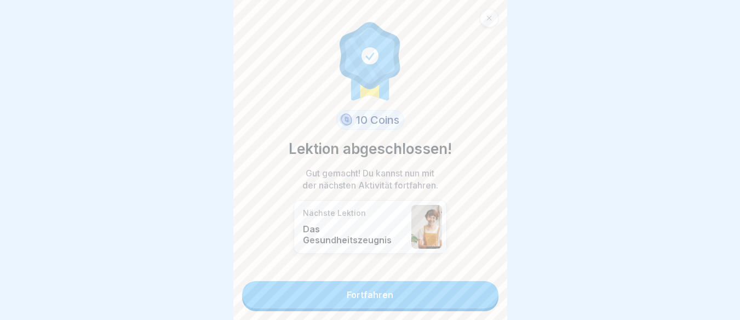
click at [411, 312] on div "10 Coins Lektion abgeschlossen! Gut gemacht! Du kannst nun mit der nächsten Akt…" at bounding box center [370, 160] width 274 height 320
click at [415, 300] on link "Fortfahren" at bounding box center [370, 294] width 256 height 27
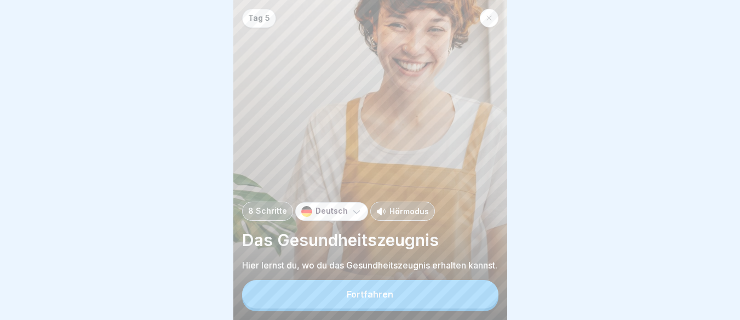
click at [414, 305] on button "Fortfahren" at bounding box center [370, 294] width 256 height 28
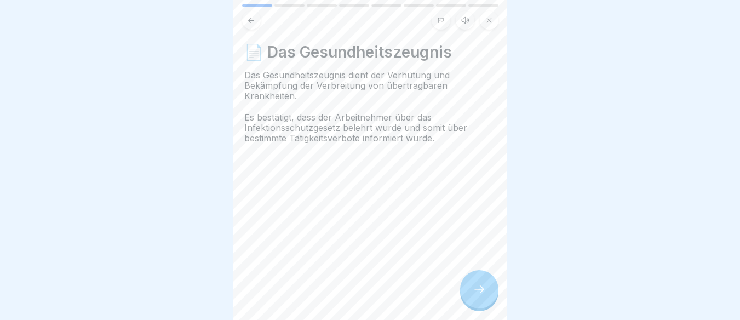
click at [478, 296] on icon at bounding box center [479, 289] width 13 height 13
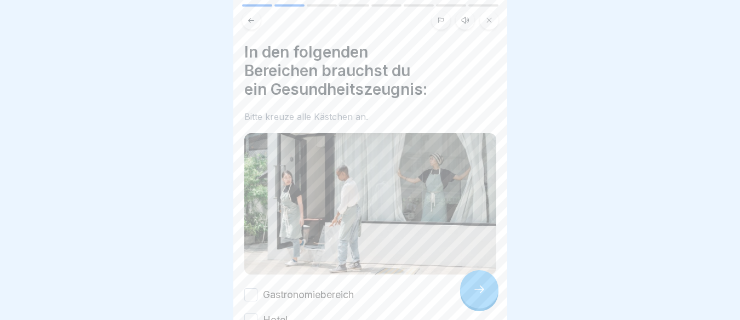
click at [478, 296] on icon at bounding box center [479, 289] width 13 height 13
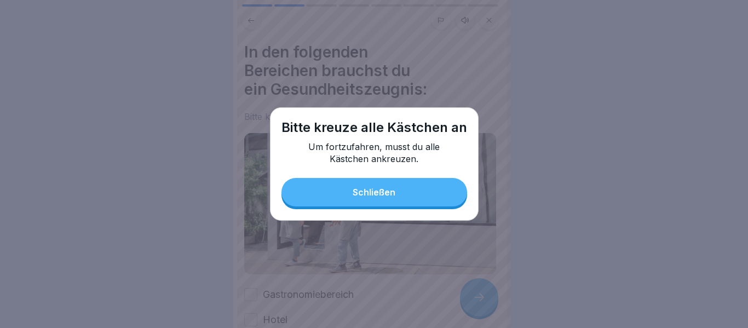
click at [391, 190] on div "Schließen" at bounding box center [374, 192] width 43 height 10
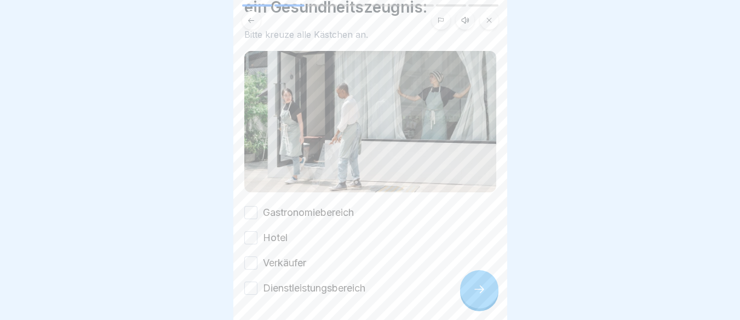
scroll to position [8, 0]
click at [253, 206] on button "Gastronomiebereich" at bounding box center [250, 212] width 13 height 13
click at [245, 231] on button "Hotel" at bounding box center [250, 237] width 13 height 13
click at [258, 256] on div "Verkäufer" at bounding box center [275, 263] width 62 height 14
click at [254, 281] on button "Dienstleistungsbereich" at bounding box center [250, 287] width 13 height 13
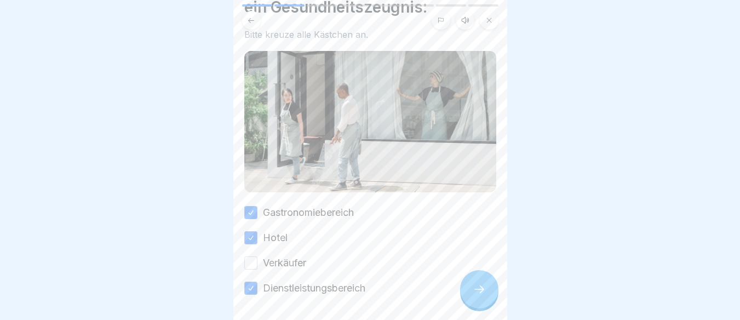
click at [253, 256] on button "Verkäufer" at bounding box center [250, 262] width 13 height 13
click at [483, 295] on icon at bounding box center [479, 289] width 13 height 13
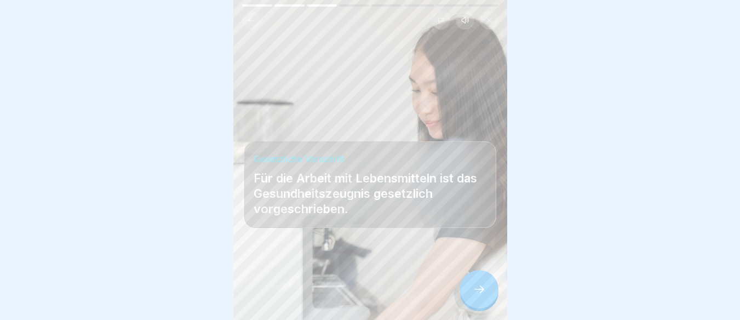
click at [475, 296] on div at bounding box center [479, 289] width 38 height 38
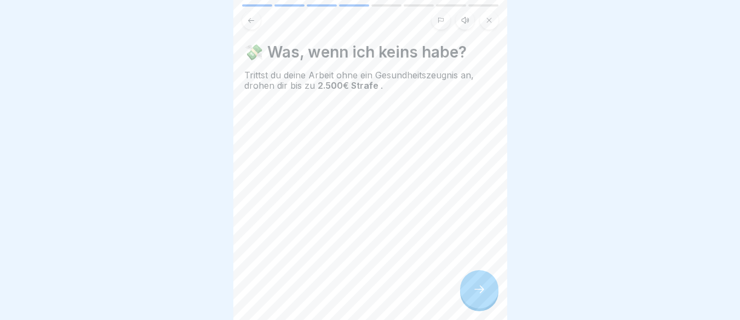
click at [475, 296] on div at bounding box center [479, 289] width 38 height 38
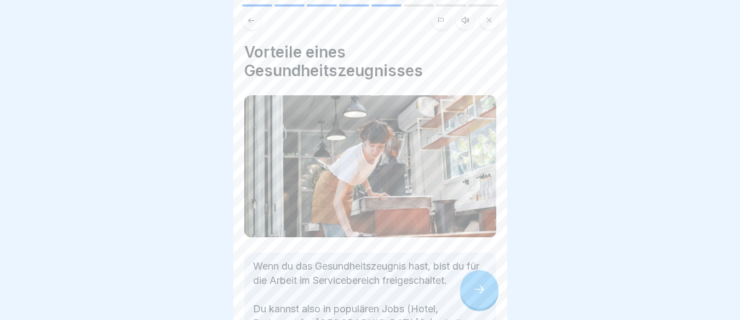
click at [475, 296] on div at bounding box center [479, 289] width 38 height 38
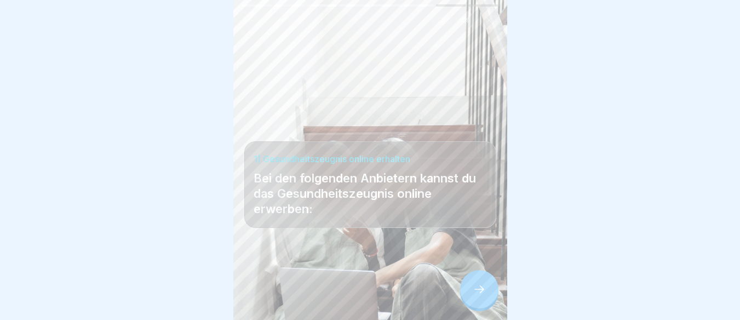
click at [475, 296] on div at bounding box center [479, 289] width 38 height 38
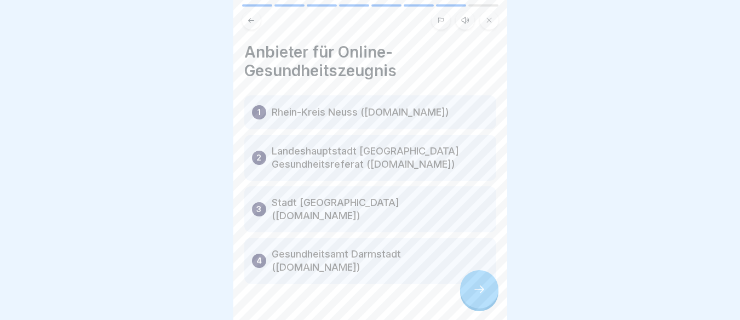
click at [475, 296] on div at bounding box center [479, 289] width 38 height 38
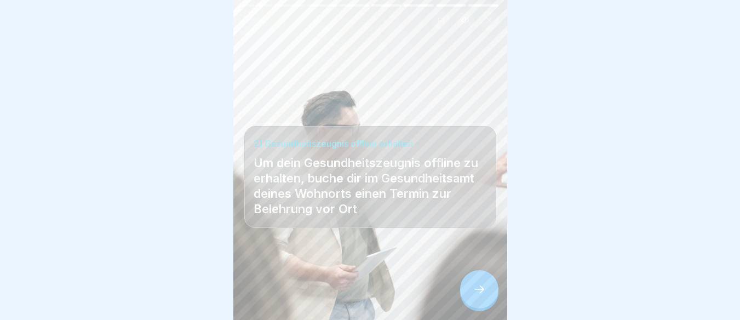
click at [475, 296] on div at bounding box center [479, 289] width 38 height 38
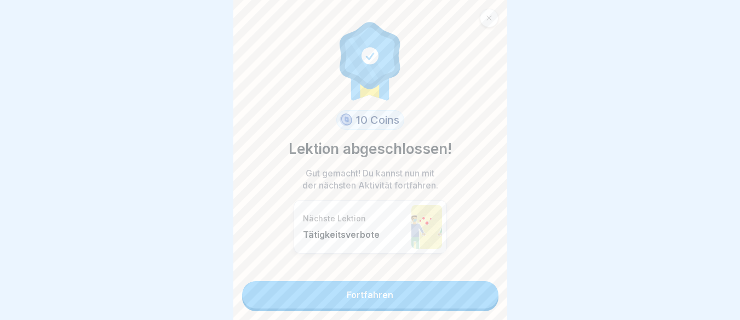
click at [411, 291] on link "Fortfahren" at bounding box center [370, 294] width 256 height 27
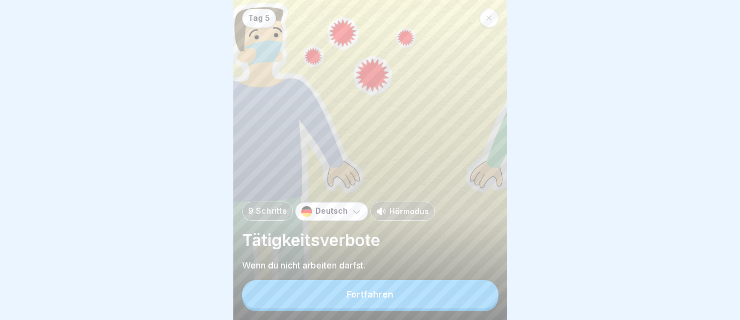
click at [407, 304] on button "Fortfahren" at bounding box center [370, 294] width 256 height 28
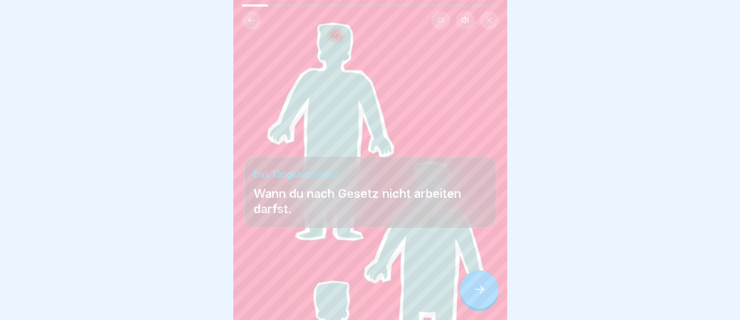
scroll to position [8, 0]
click at [475, 284] on icon at bounding box center [479, 289] width 13 height 13
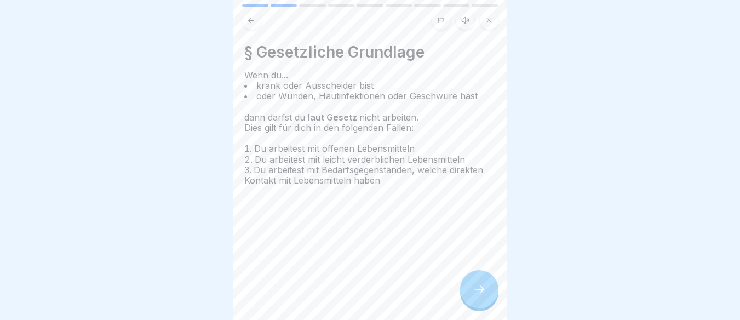
click at [475, 284] on icon at bounding box center [479, 289] width 13 height 13
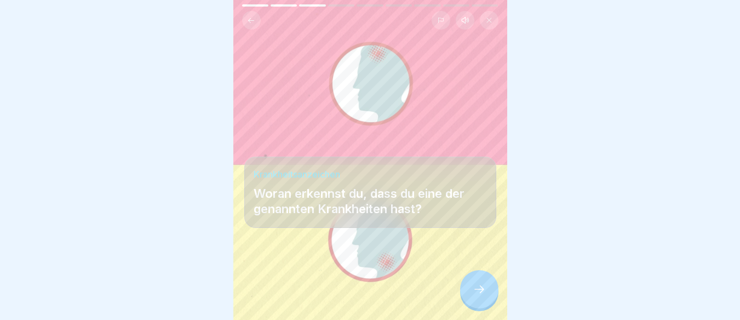
click at [476, 284] on icon at bounding box center [479, 289] width 13 height 13
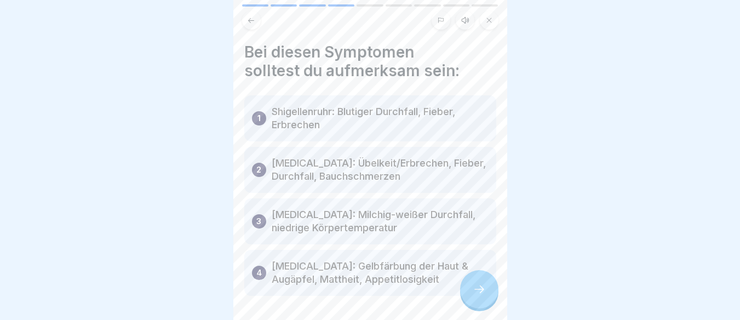
click at [476, 284] on icon at bounding box center [479, 289] width 13 height 13
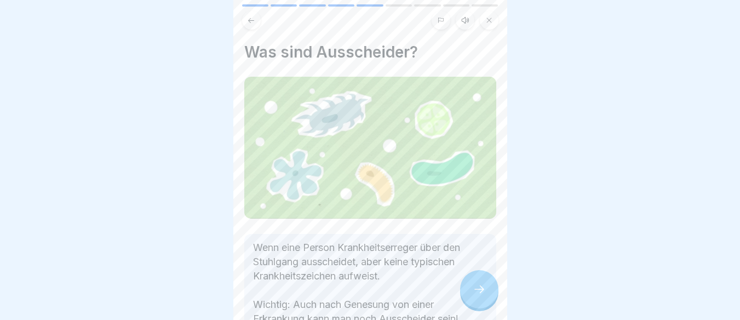
click at [476, 284] on icon at bounding box center [479, 289] width 13 height 13
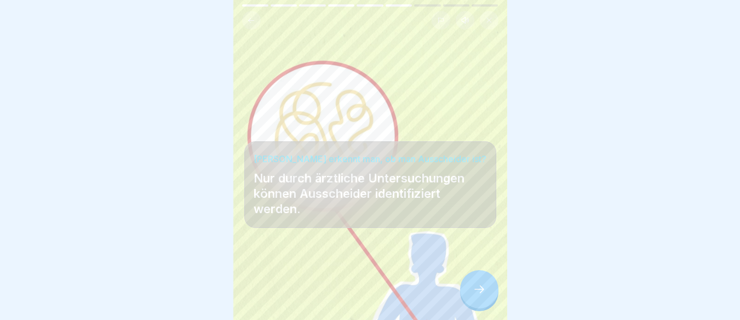
click at [476, 284] on icon at bounding box center [479, 289] width 13 height 13
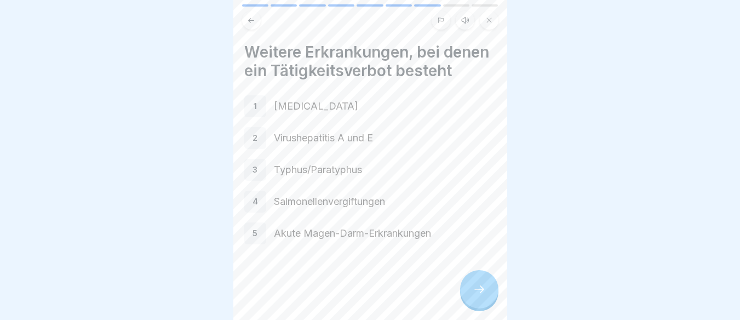
click at [478, 285] on icon at bounding box center [479, 289] width 13 height 13
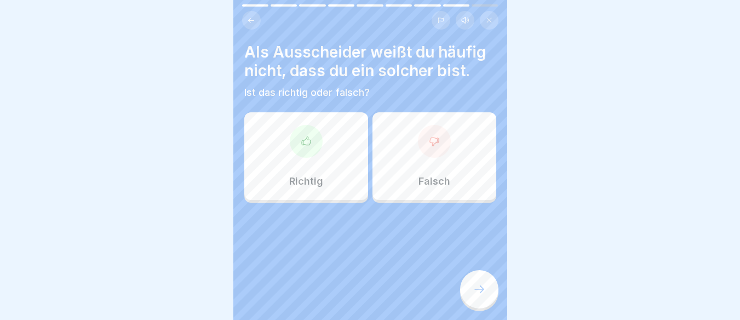
click at [296, 156] on div "Richtig" at bounding box center [306, 156] width 124 height 88
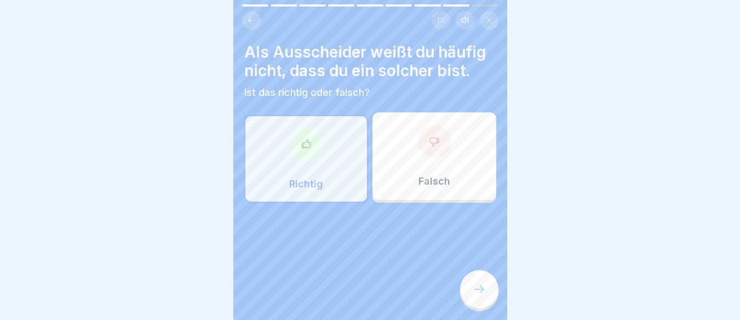
click at [469, 288] on div at bounding box center [479, 289] width 38 height 38
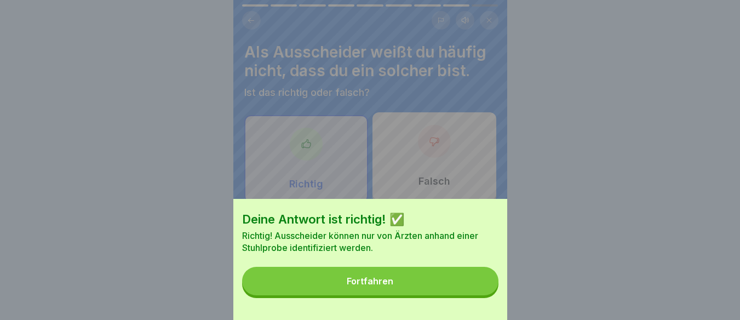
click at [377, 286] on div "Fortfahren" at bounding box center [370, 281] width 47 height 10
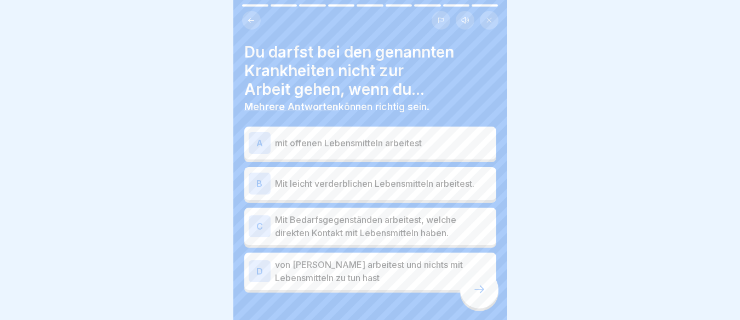
click at [263, 139] on div "A" at bounding box center [260, 143] width 22 height 22
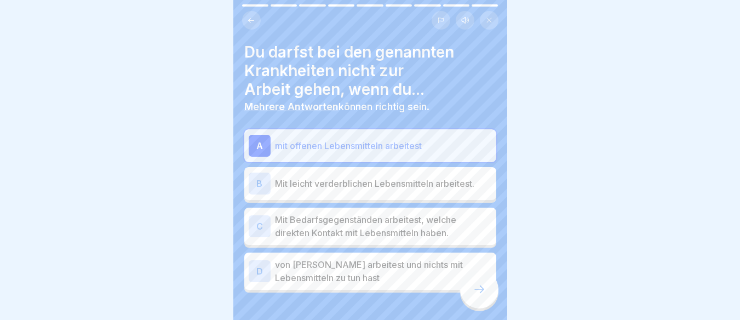
click at [263, 222] on div "C" at bounding box center [260, 226] width 22 height 22
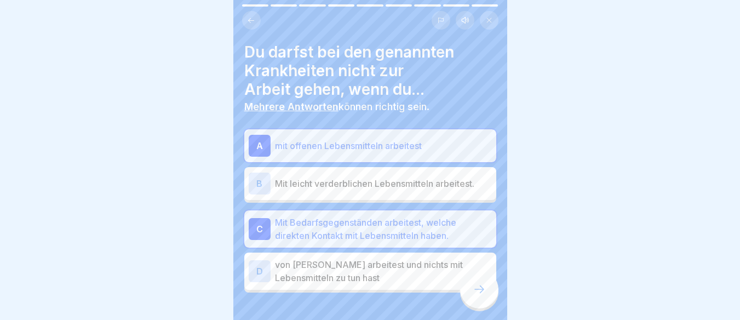
click at [484, 294] on div at bounding box center [479, 289] width 38 height 38
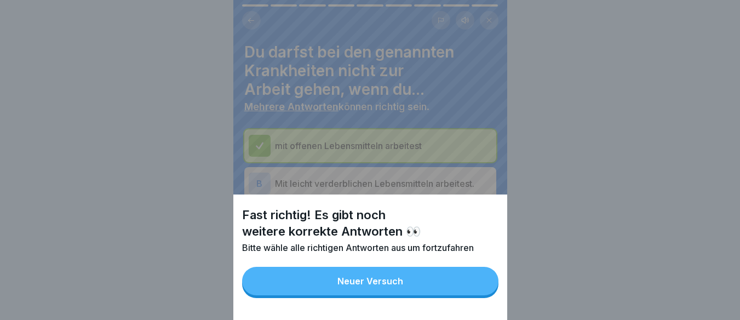
click at [267, 171] on div "Fast richtig! Es gibt noch weitere korrekte Antworten 👀 Bitte wähle alle richti…" at bounding box center [370, 160] width 274 height 320
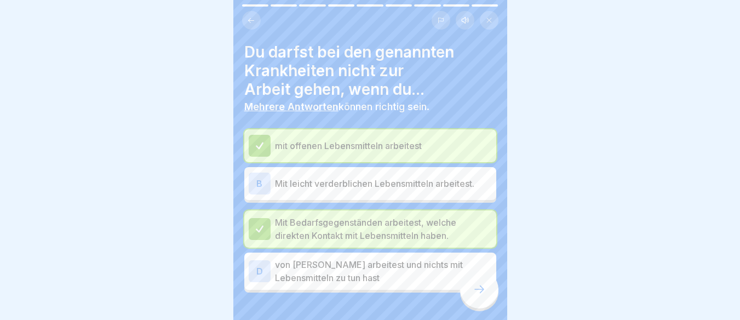
click at [266, 174] on div "B" at bounding box center [260, 184] width 22 height 22
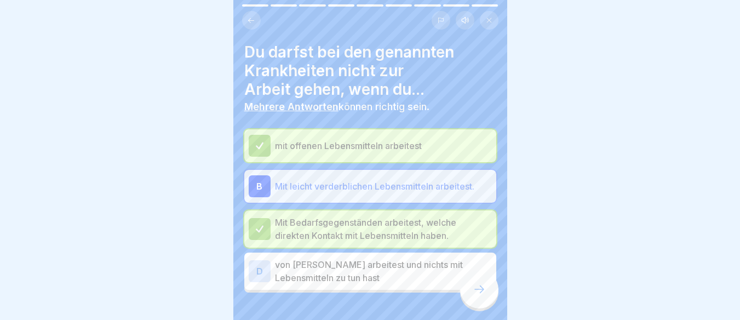
click at [473, 291] on icon at bounding box center [479, 289] width 13 height 13
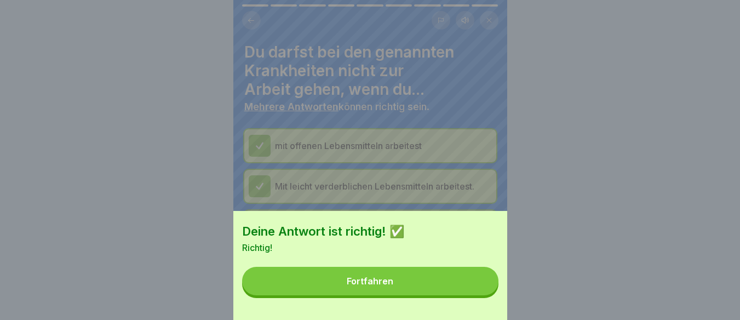
click at [430, 291] on button "Fortfahren" at bounding box center [370, 281] width 256 height 28
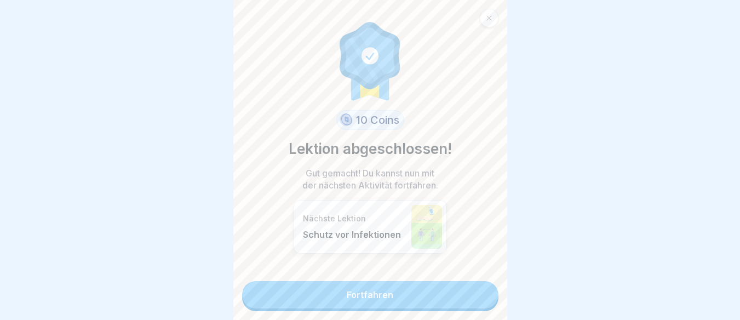
click at [434, 288] on link "Fortfahren" at bounding box center [370, 294] width 256 height 27
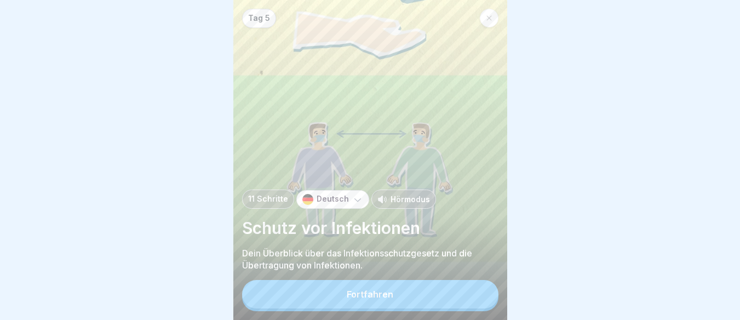
click at [424, 298] on button "Fortfahren" at bounding box center [370, 294] width 256 height 28
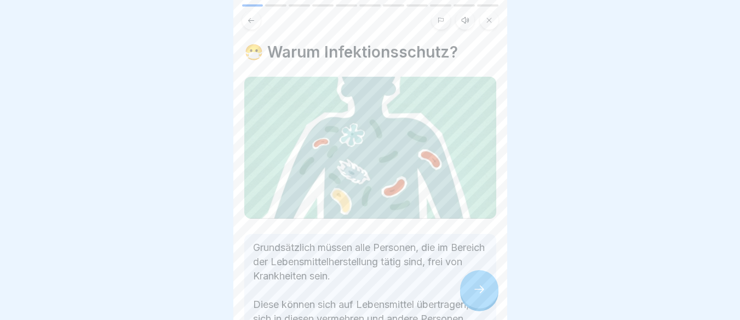
click at [475, 296] on icon at bounding box center [479, 289] width 13 height 13
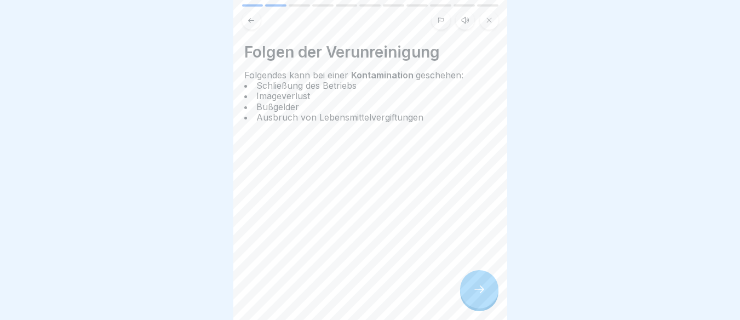
click at [475, 296] on icon at bounding box center [479, 289] width 13 height 13
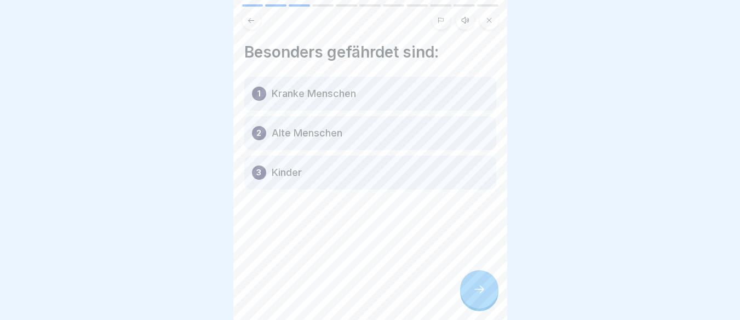
click at [475, 296] on icon at bounding box center [479, 289] width 13 height 13
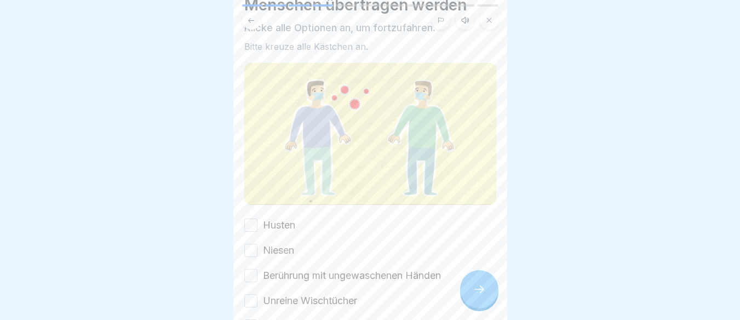
scroll to position [68, 0]
click at [255, 219] on button "Husten" at bounding box center [250, 222] width 13 height 13
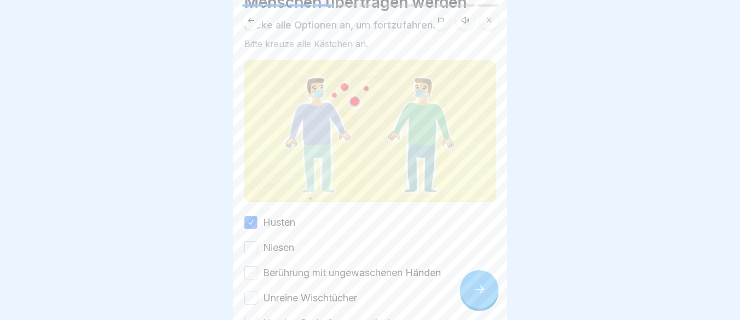
click at [249, 241] on button "Niesen" at bounding box center [250, 247] width 13 height 13
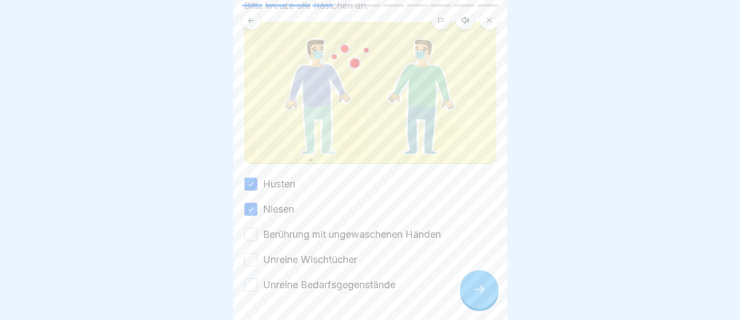
scroll to position [110, 0]
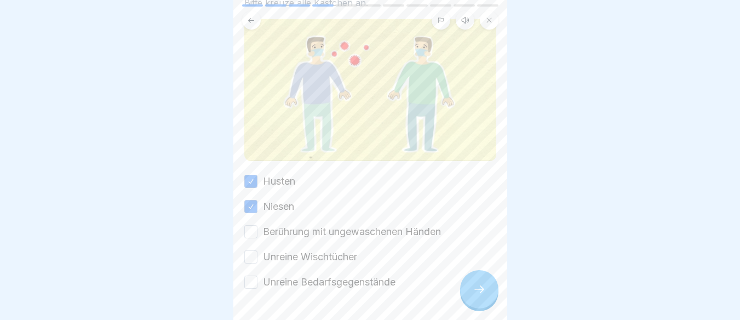
click at [252, 229] on button "Berührung mit ungewaschenen Händen" at bounding box center [250, 231] width 13 height 13
click at [251, 250] on button "Unreine Wischtücher" at bounding box center [250, 256] width 13 height 13
click at [251, 278] on button "Unreine Bedarfsgegenstände" at bounding box center [250, 281] width 13 height 13
click at [481, 305] on div at bounding box center [479, 289] width 38 height 38
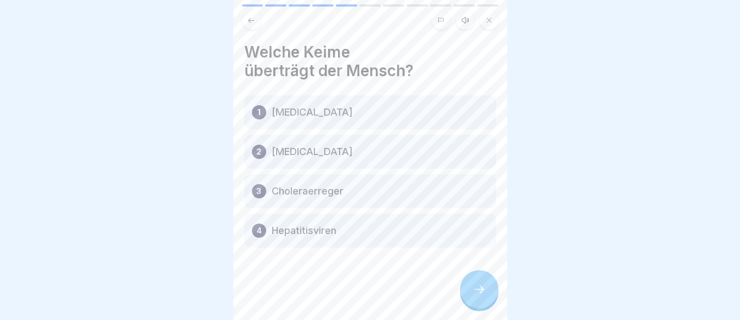
click at [481, 296] on icon at bounding box center [479, 289] width 13 height 13
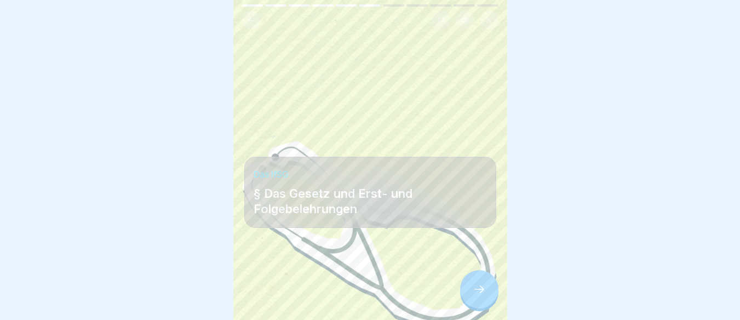
click at [481, 296] on icon at bounding box center [479, 289] width 13 height 13
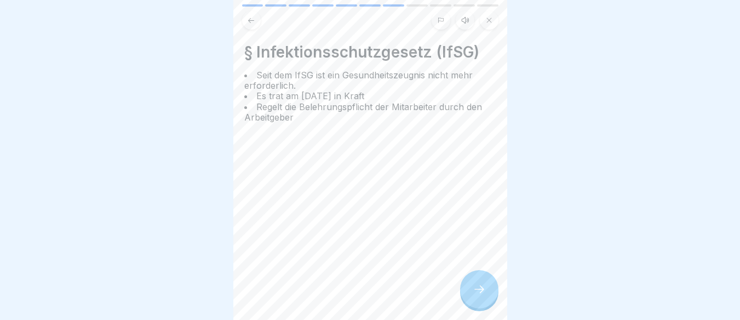
click at [481, 296] on icon at bounding box center [479, 289] width 13 height 13
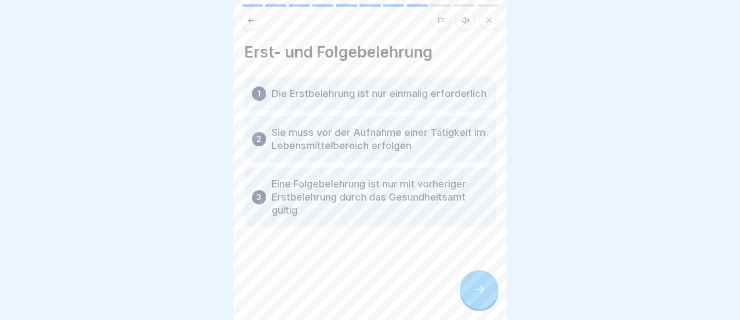
click at [481, 296] on icon at bounding box center [479, 289] width 13 height 13
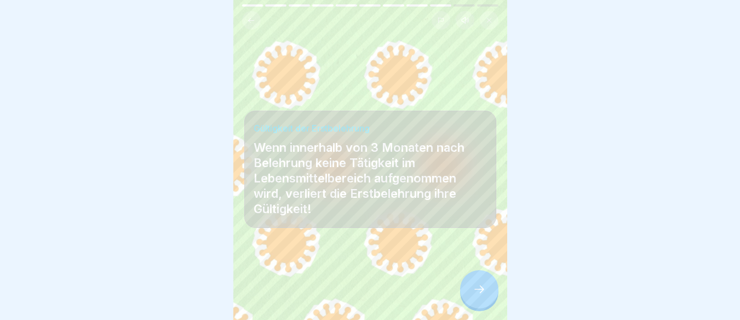
click at [481, 296] on icon at bounding box center [479, 289] width 13 height 13
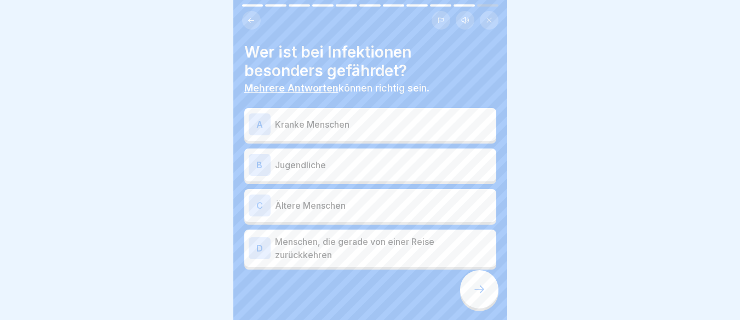
click at [260, 133] on div "A" at bounding box center [260, 124] width 22 height 22
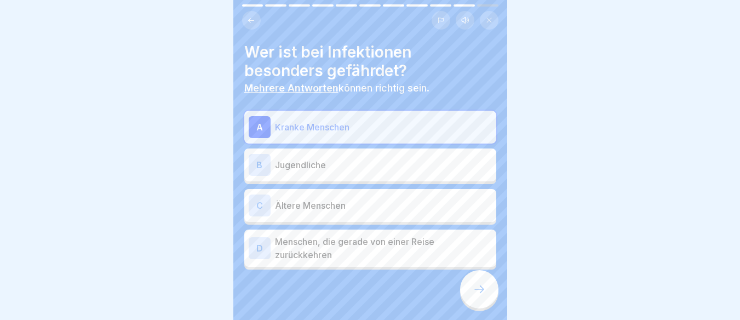
click at [267, 206] on div "C" at bounding box center [260, 205] width 22 height 22
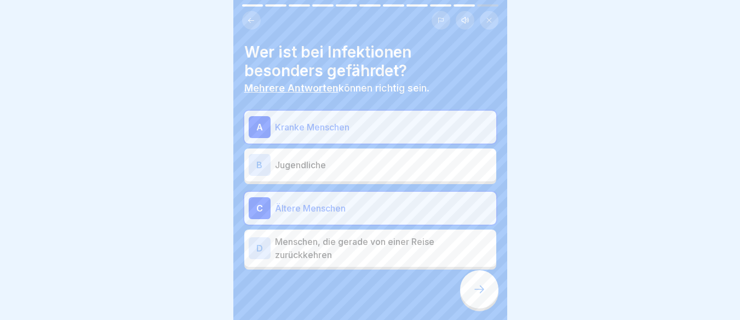
click at [464, 281] on div at bounding box center [370, 302] width 252 height 66
click at [467, 290] on div at bounding box center [479, 289] width 38 height 38
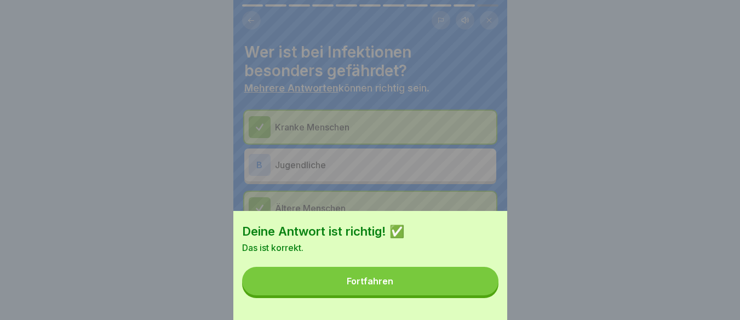
click at [363, 295] on button "Fortfahren" at bounding box center [370, 281] width 256 height 28
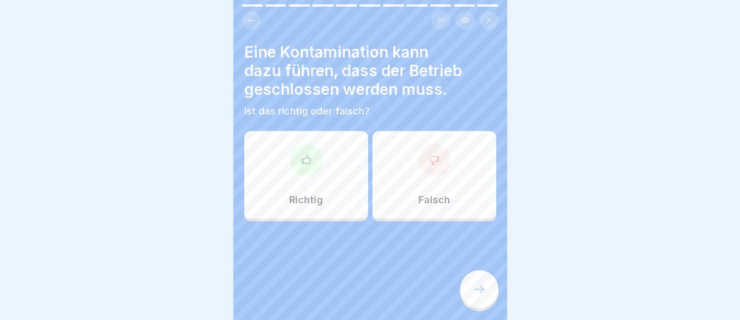
click at [326, 204] on div "Richtig" at bounding box center [306, 175] width 124 height 88
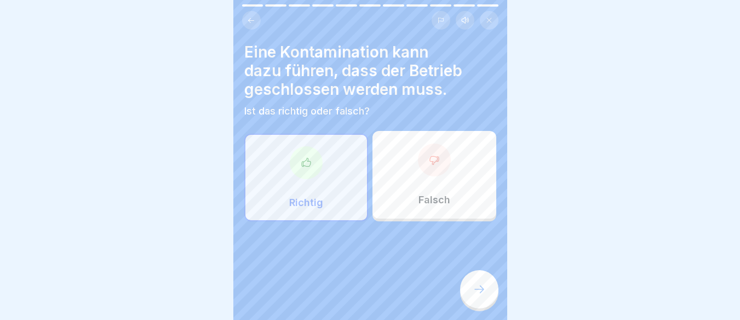
click at [479, 296] on icon at bounding box center [479, 289] width 13 height 13
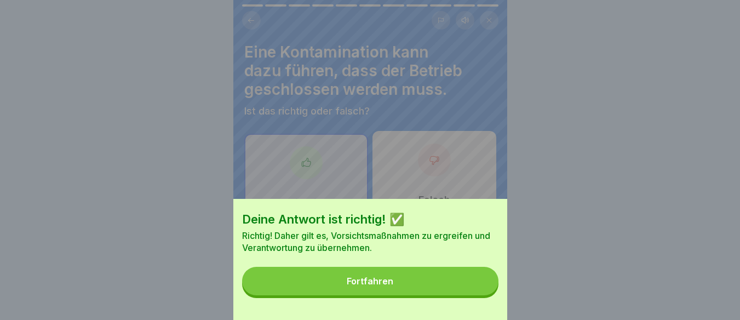
click at [414, 292] on button "Fortfahren" at bounding box center [370, 281] width 256 height 28
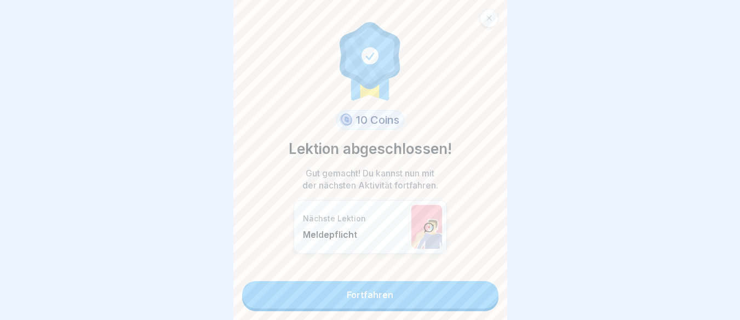
click at [397, 302] on link "Fortfahren" at bounding box center [370, 294] width 256 height 27
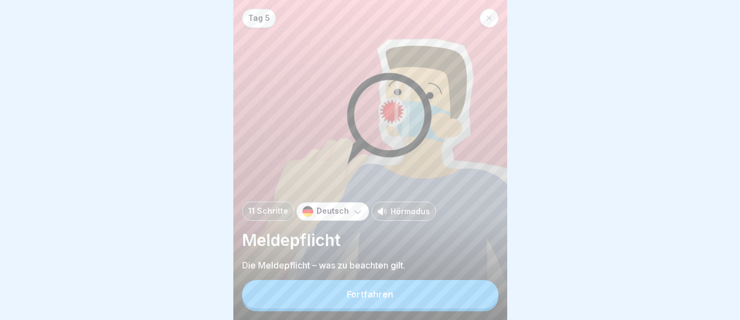
click at [397, 302] on button "Fortfahren" at bounding box center [370, 294] width 256 height 28
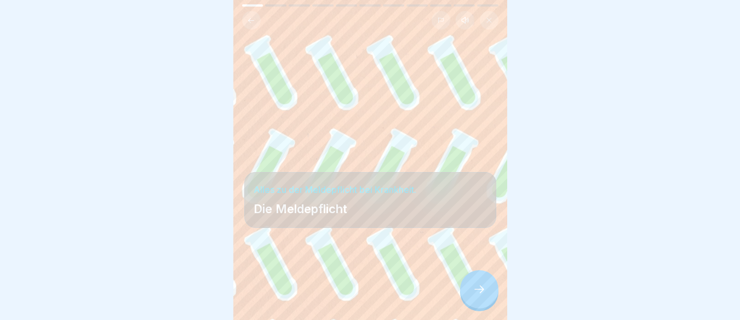
click at [475, 296] on icon at bounding box center [479, 289] width 13 height 13
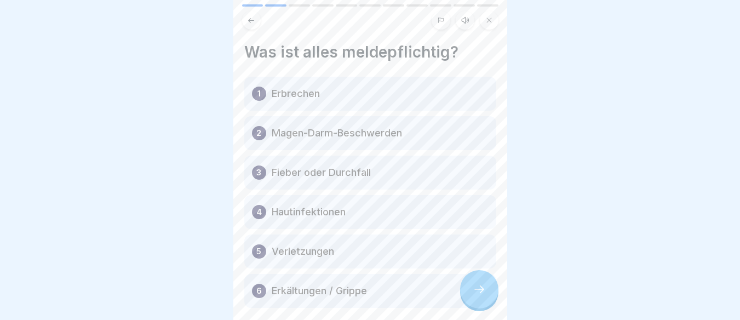
click at [475, 296] on icon at bounding box center [479, 289] width 13 height 13
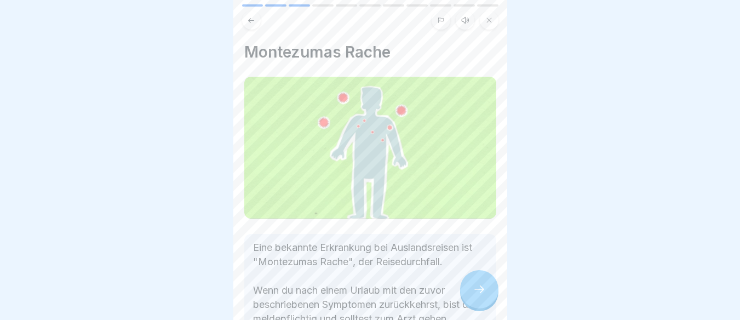
click at [475, 296] on icon at bounding box center [479, 289] width 13 height 13
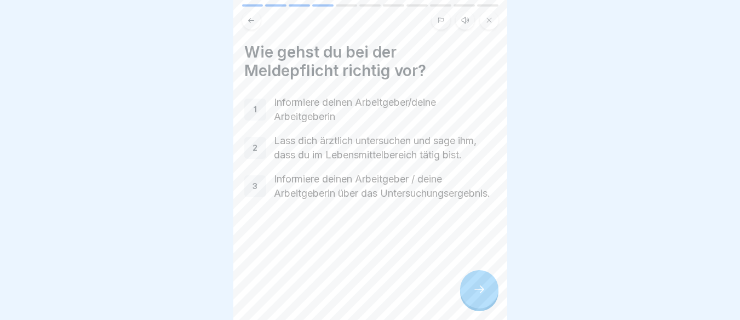
click at [475, 296] on icon at bounding box center [479, 289] width 13 height 13
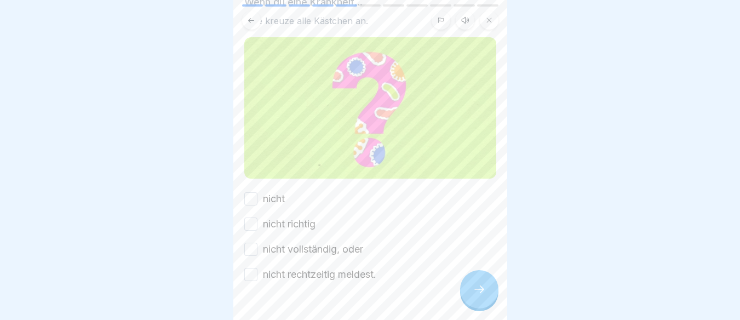
scroll to position [96, 0]
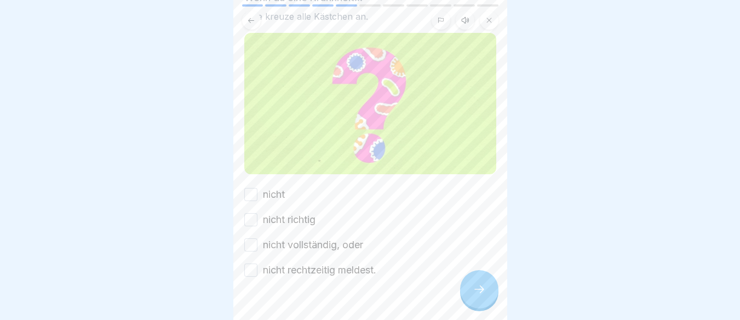
click at [256, 192] on button "nicht" at bounding box center [250, 194] width 13 height 13
click at [255, 218] on button "nicht richtig" at bounding box center [250, 219] width 13 height 13
click at [252, 238] on button "nicht vollständig, oder" at bounding box center [250, 244] width 13 height 13
click at [253, 269] on button "nicht rechtzeitig meldest." at bounding box center [250, 269] width 13 height 13
click at [466, 288] on div at bounding box center [479, 289] width 38 height 38
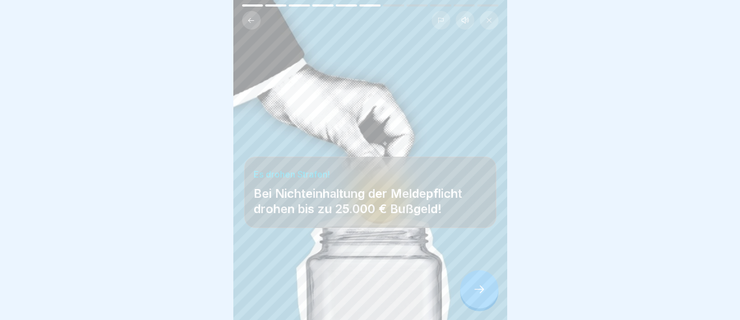
scroll to position [8, 0]
click at [470, 286] on div at bounding box center [479, 289] width 38 height 38
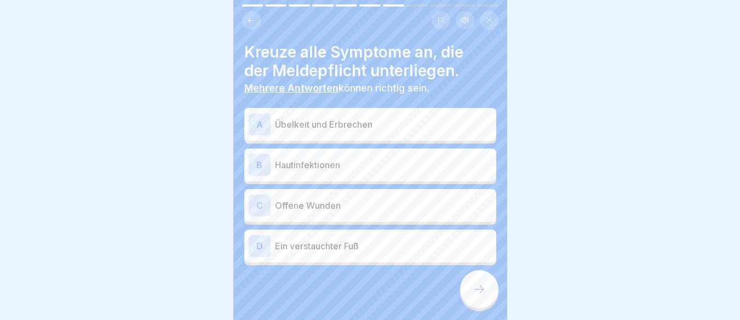
click at [255, 115] on div "A" at bounding box center [260, 124] width 22 height 22
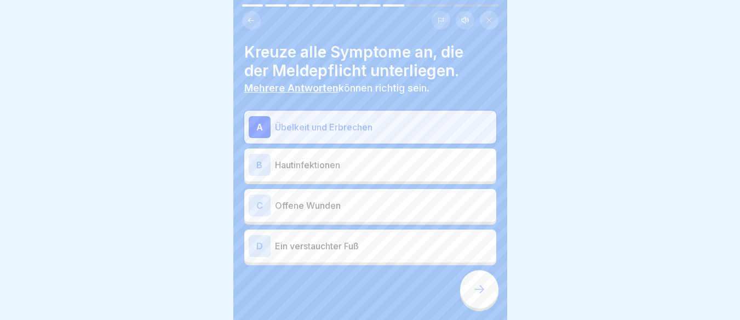
click at [253, 148] on div "B Hautinfektionen" at bounding box center [370, 164] width 252 height 33
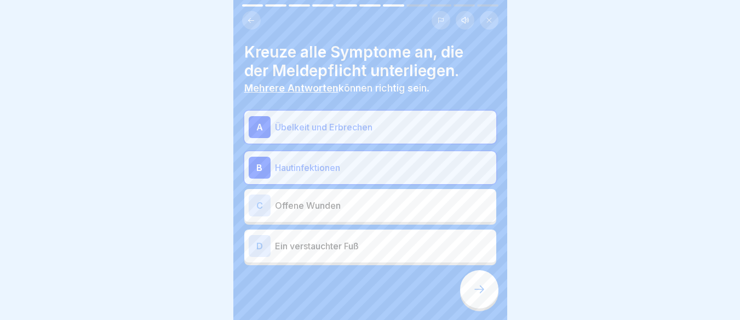
click at [252, 159] on div "B" at bounding box center [260, 168] width 22 height 22
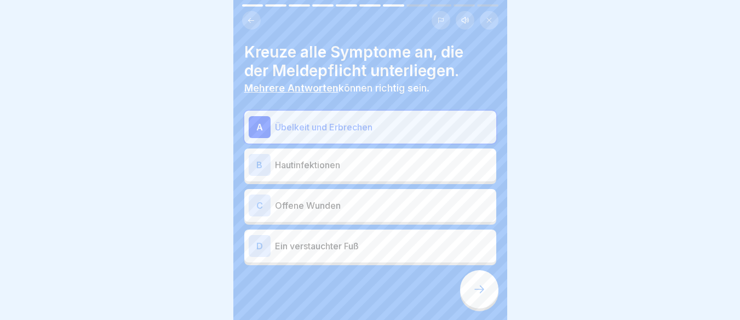
click at [254, 165] on div "B" at bounding box center [260, 165] width 22 height 22
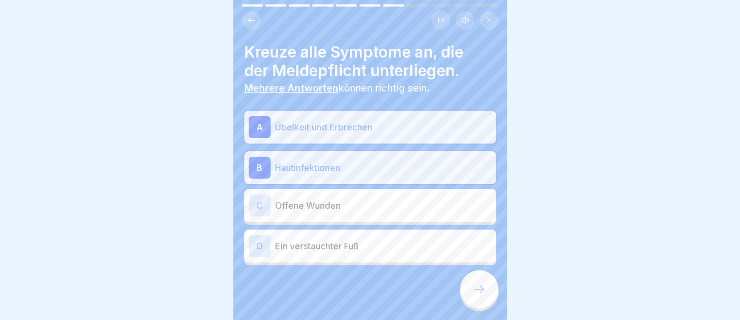
click at [257, 194] on div "C" at bounding box center [260, 205] width 22 height 22
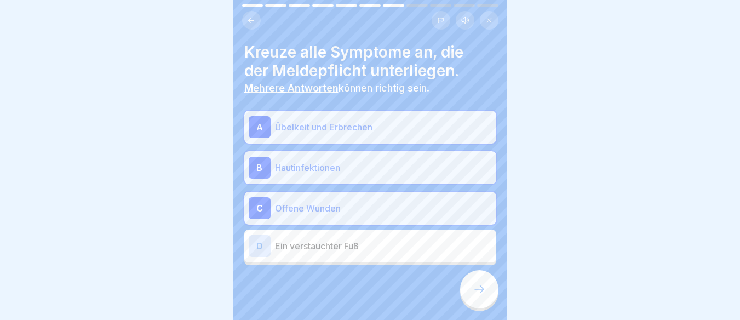
click at [463, 281] on div at bounding box center [479, 289] width 38 height 38
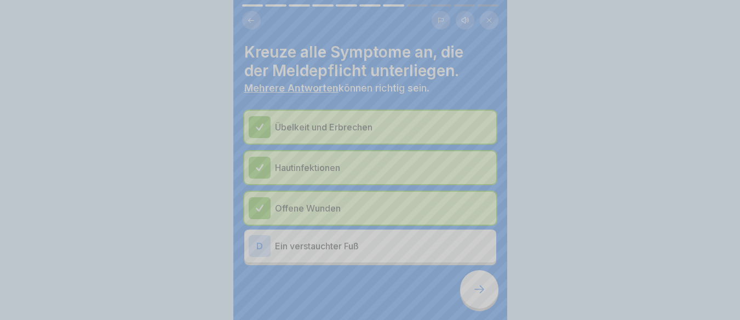
scroll to position [0, 0]
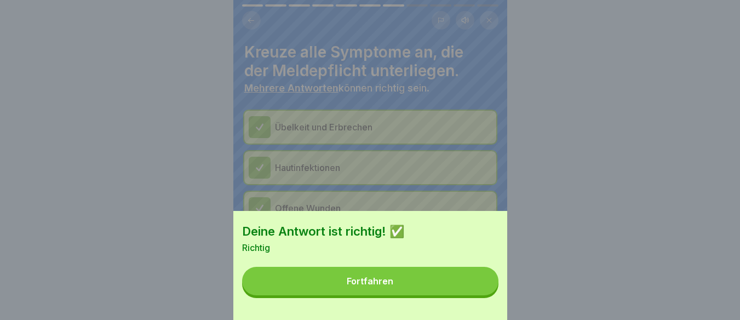
click at [386, 295] on button "Fortfahren" at bounding box center [370, 281] width 256 height 28
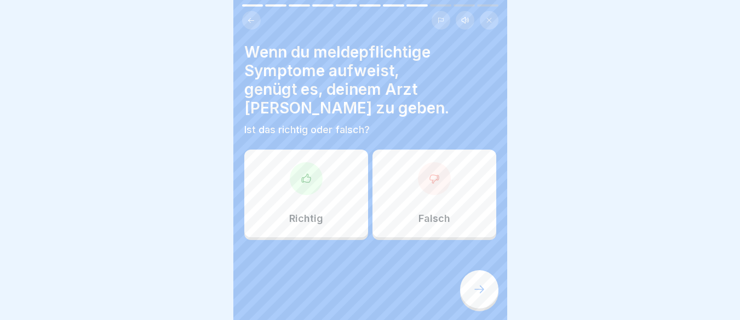
click at [418, 212] on p "Falsch" at bounding box center [434, 218] width 32 height 12
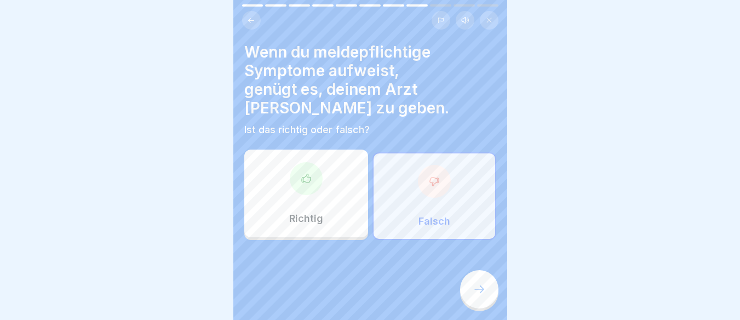
click at [463, 299] on div at bounding box center [479, 289] width 38 height 38
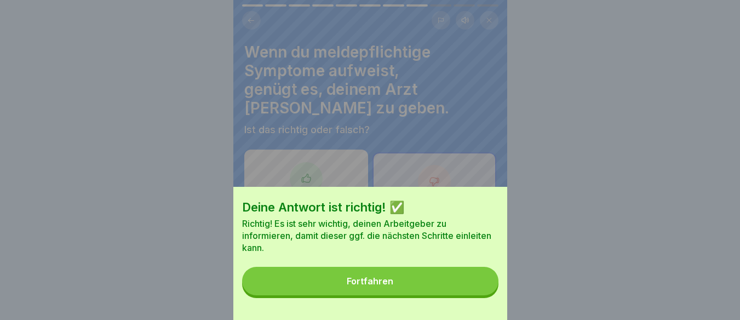
click at [406, 295] on button "Fortfahren" at bounding box center [370, 281] width 256 height 28
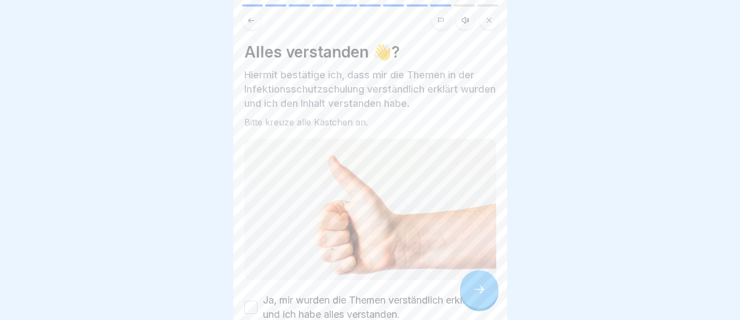
click at [459, 278] on div "Alles verstanden 👋? Hiermit bestätige ich, dass mir die Themen in der Infektion…" at bounding box center [370, 182] width 252 height 279
click at [475, 296] on icon at bounding box center [479, 289] width 13 height 13
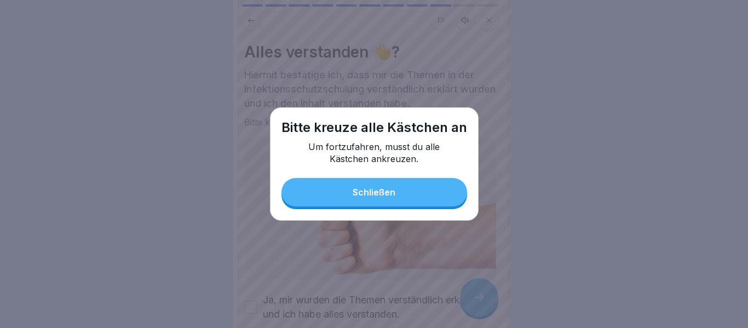
click at [388, 205] on button "Schließen" at bounding box center [374, 192] width 186 height 28
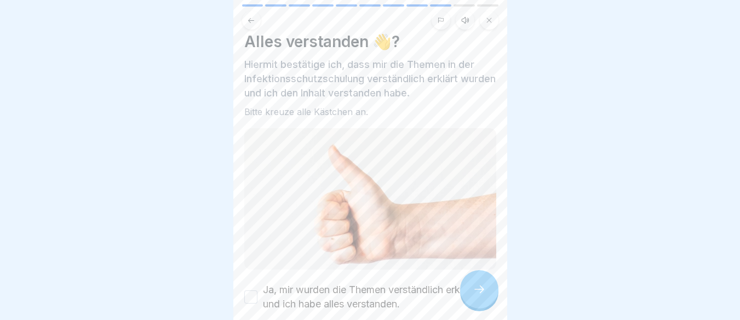
scroll to position [14, 0]
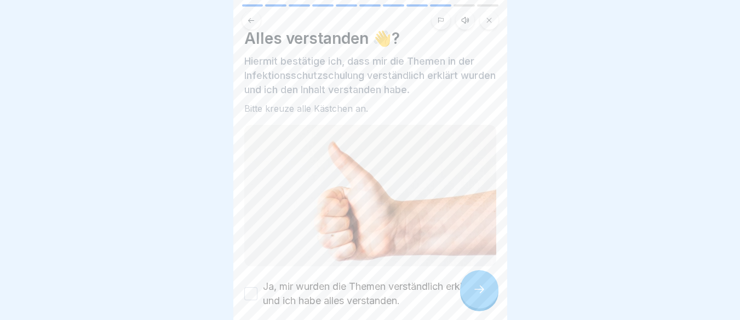
click at [250, 287] on button "Ja, mir wurden die Themen verständlich erklärt, und ich habe alles verstanden." at bounding box center [250, 293] width 13 height 13
click at [463, 284] on div at bounding box center [479, 289] width 38 height 38
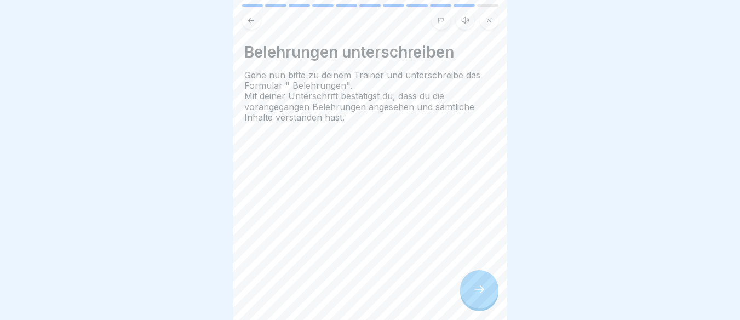
click at [481, 289] on icon at bounding box center [479, 289] width 10 height 8
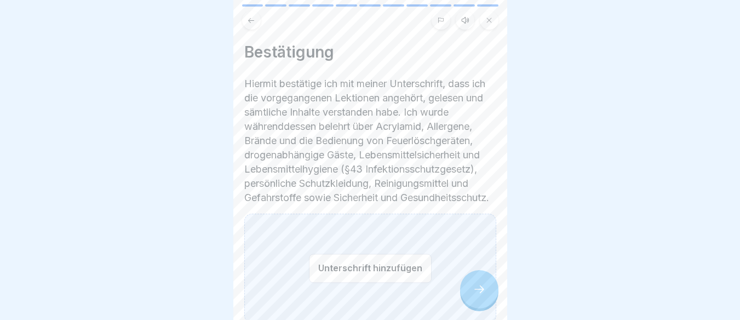
click at [371, 273] on button "Unterschrift hinzufügen" at bounding box center [370, 268] width 123 height 29
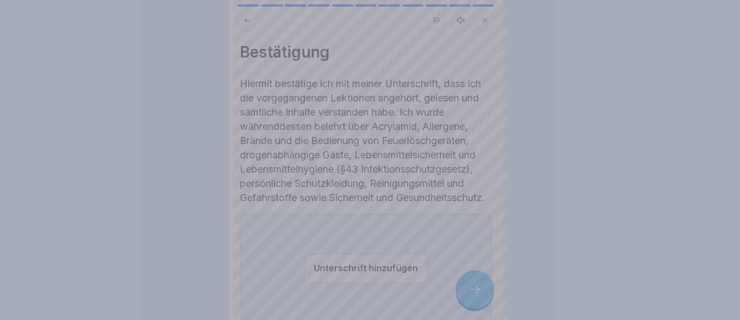
scroll to position [0, 0]
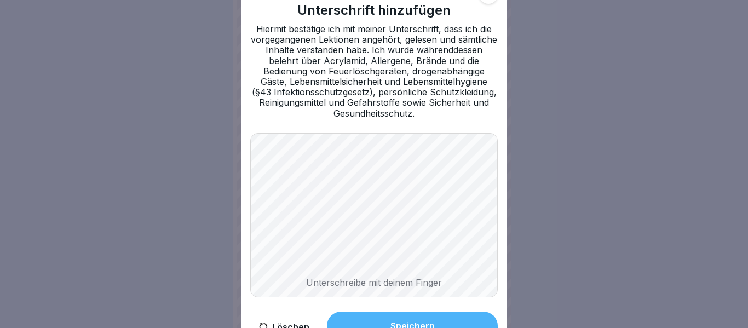
click at [308, 282] on div "Unterschreibe mit deinem Finger" at bounding box center [374, 215] width 248 height 164
click at [388, 313] on button "Speichern" at bounding box center [412, 326] width 171 height 28
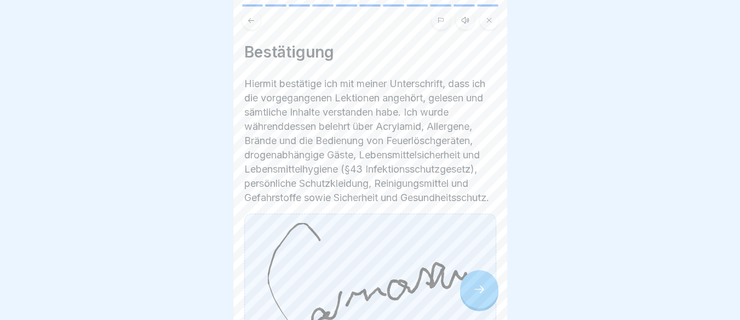
click at [480, 306] on div at bounding box center [479, 289] width 38 height 38
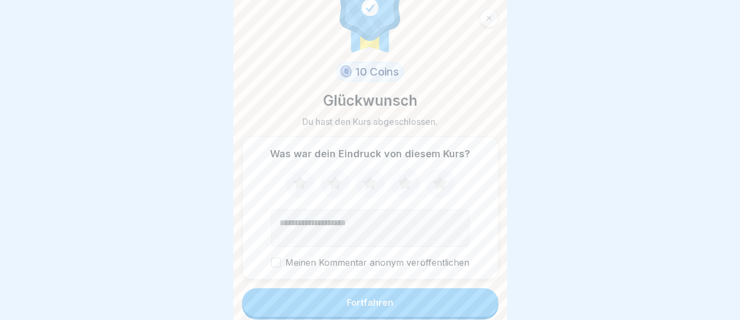
scroll to position [8, 0]
click at [367, 304] on button "Fortfahren" at bounding box center [370, 302] width 256 height 28
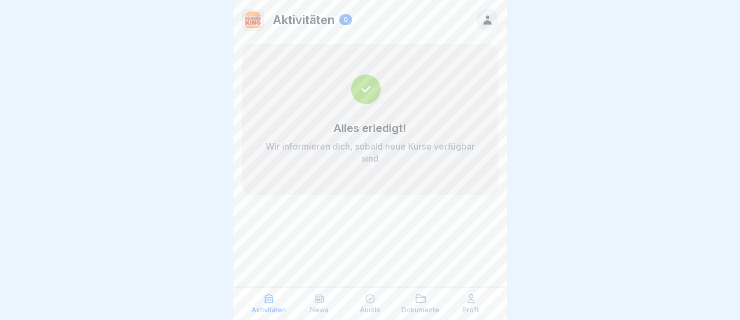
scroll to position [8, 0]
